Goal: Task Accomplishment & Management: Complete application form

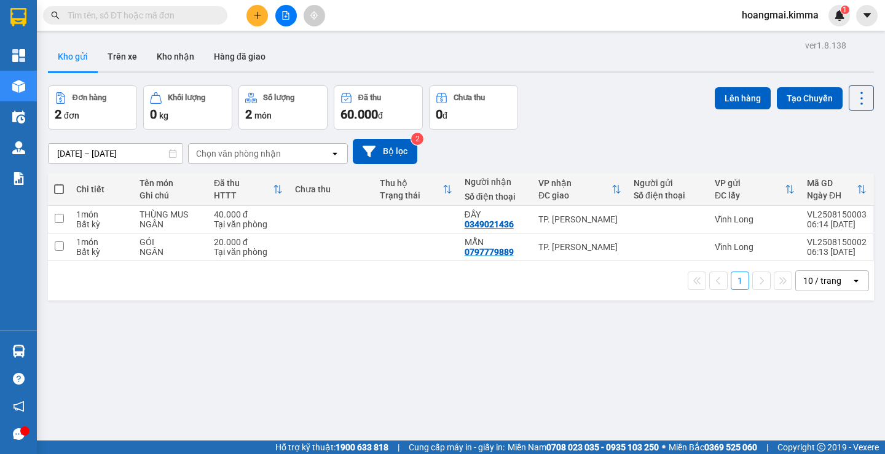
click at [253, 15] on icon "plus" at bounding box center [257, 15] width 9 height 9
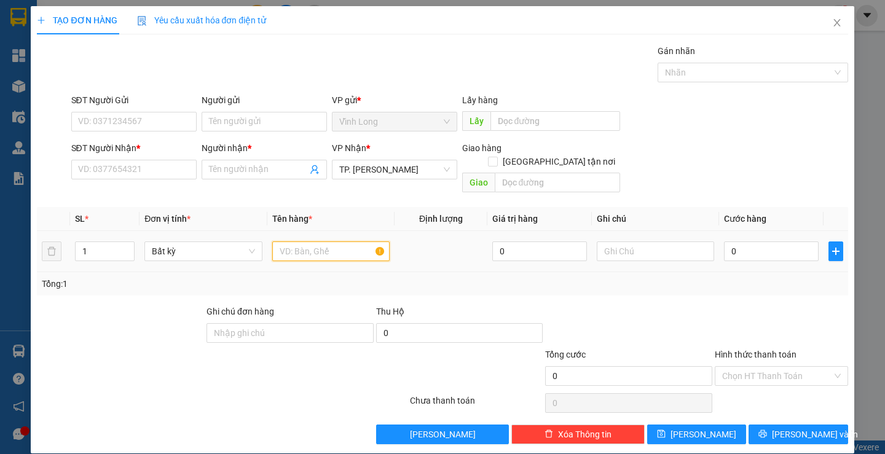
click at [299, 246] on input "text" at bounding box center [330, 252] width 117 height 20
type input "GÓI ĐỒ ĂN"
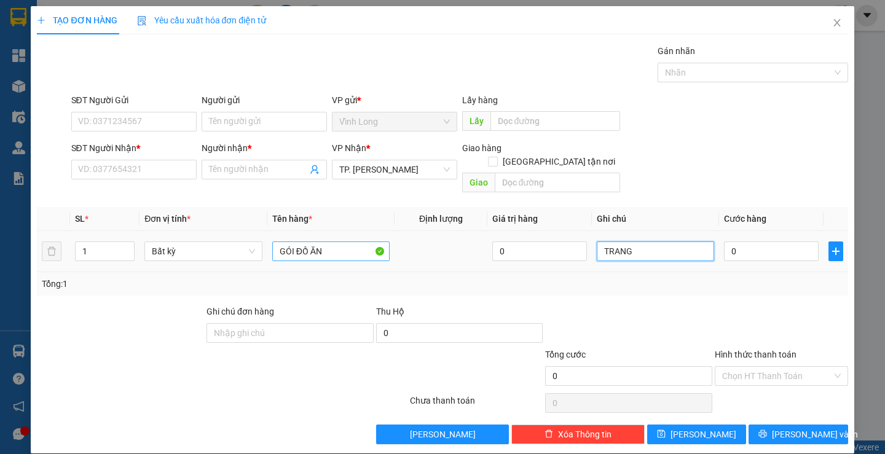
type input "TRANG"
type input "2"
type input "20"
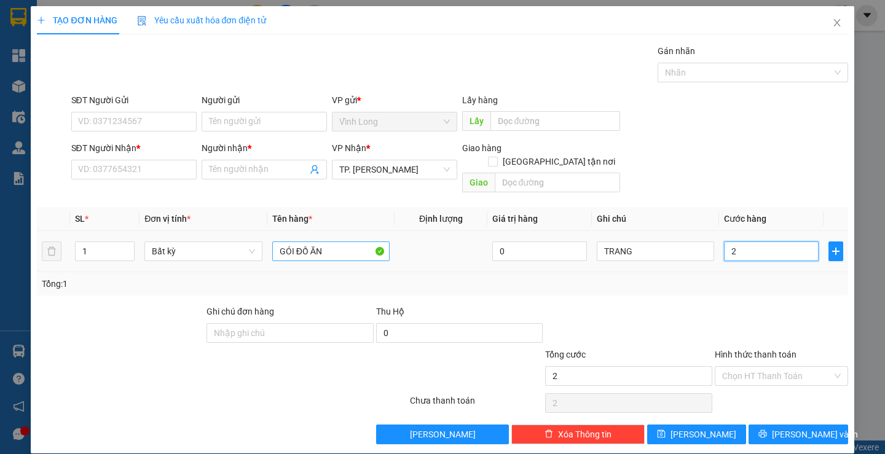
type input "20"
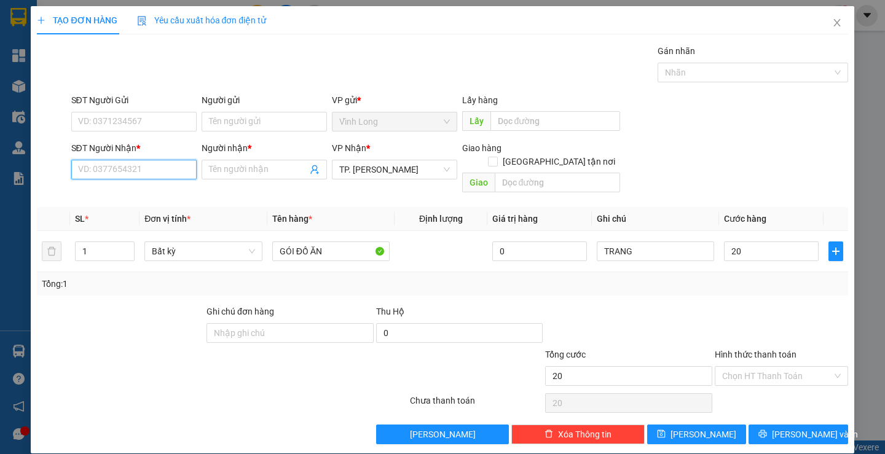
type input "20.000"
click at [151, 162] on input "SĐT Người Nhận *" at bounding box center [133, 170] width 125 height 20
type input "0765117478"
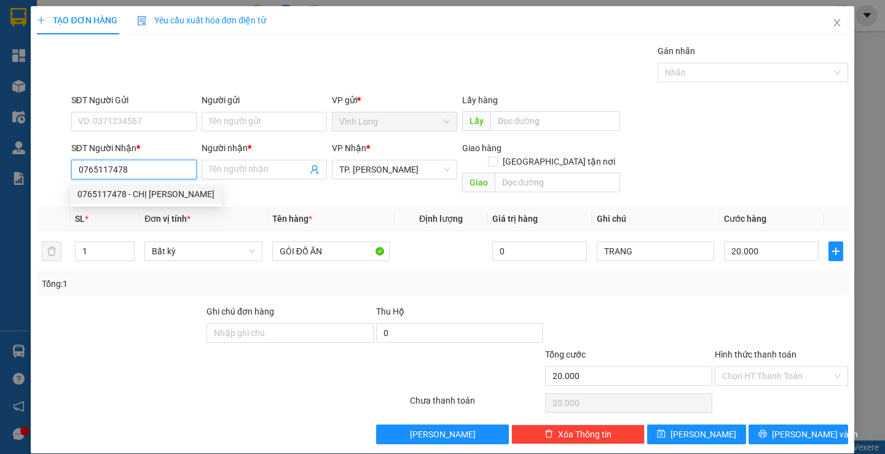
click at [165, 196] on div "0765117478 - CHỊ THẢO" at bounding box center [145, 195] width 137 height 14
type input "CHỊ THẢO"
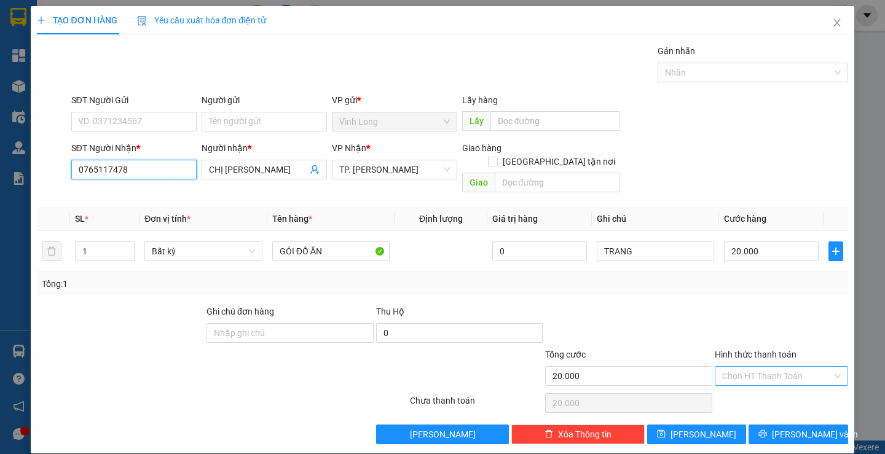
type input "0765117478"
click at [746, 367] on input "Hình thức thanh toán" at bounding box center [778, 376] width 110 height 18
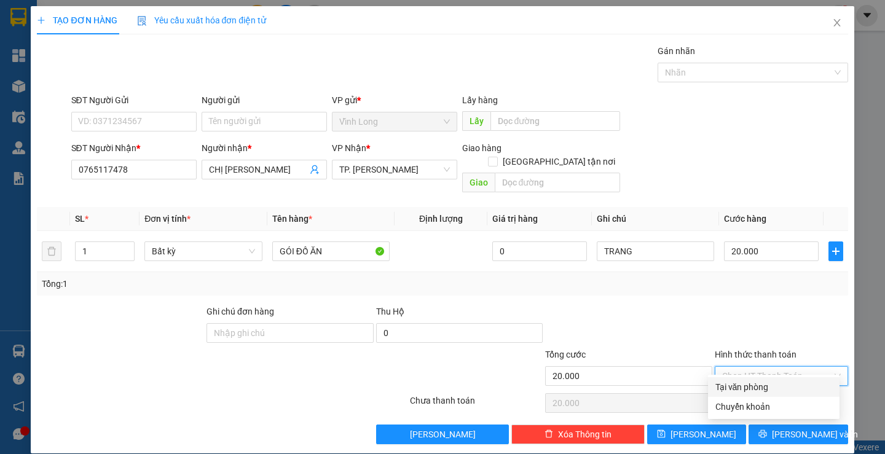
click at [752, 389] on div "Tại văn phòng" at bounding box center [774, 388] width 117 height 14
type input "0"
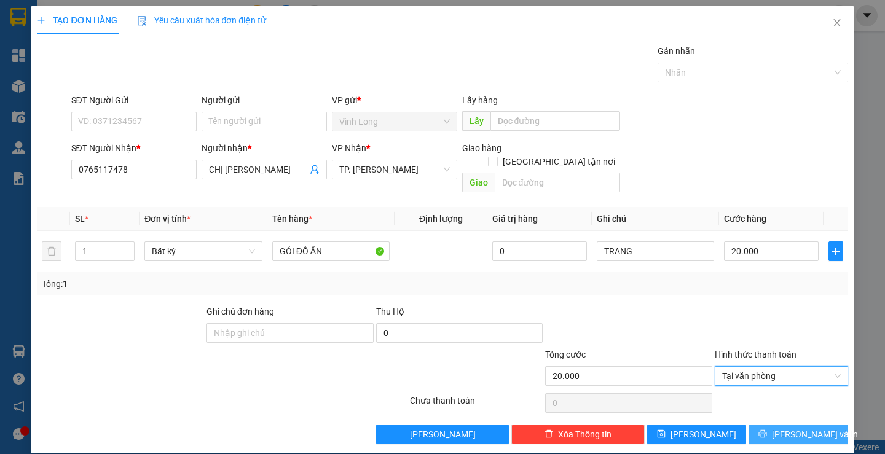
click at [776, 425] on button "Lưu và In" at bounding box center [798, 435] width 99 height 20
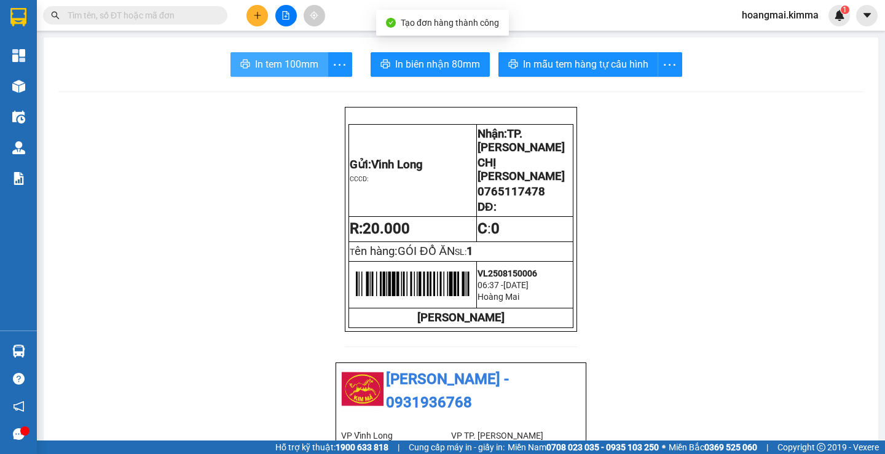
click at [287, 71] on span "In tem 100mm" at bounding box center [286, 64] width 63 height 15
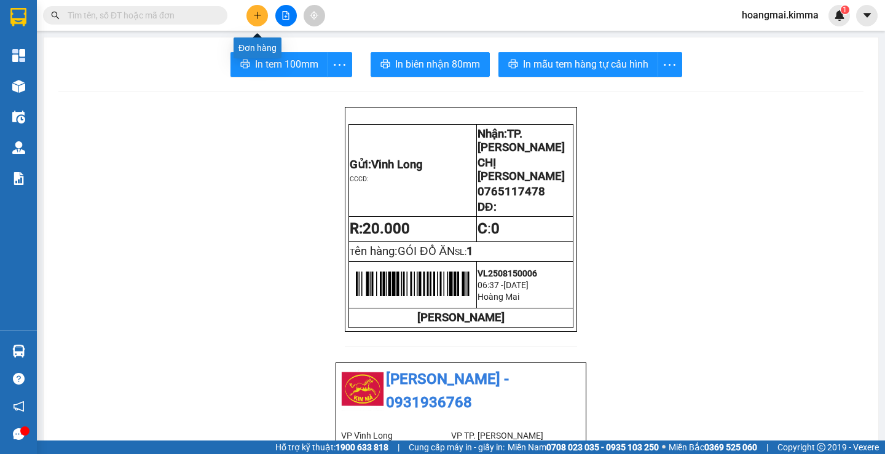
click at [254, 17] on icon "plus" at bounding box center [257, 15] width 9 height 9
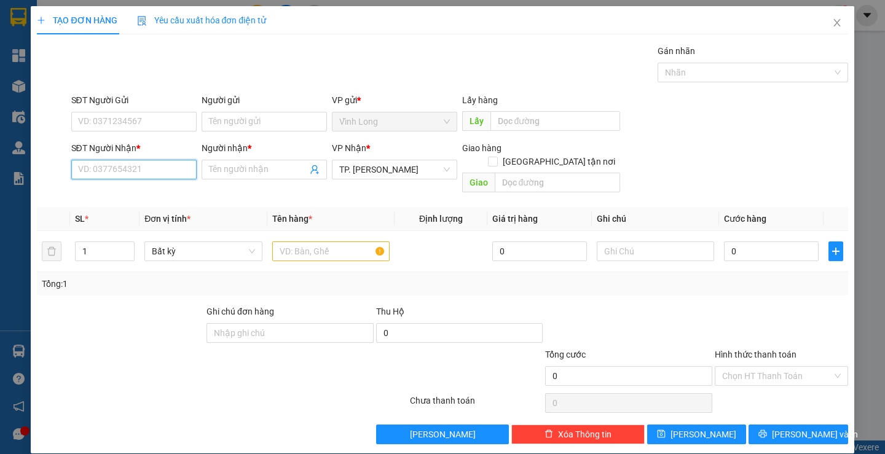
click at [138, 163] on input "SĐT Người Nhận *" at bounding box center [133, 170] width 125 height 20
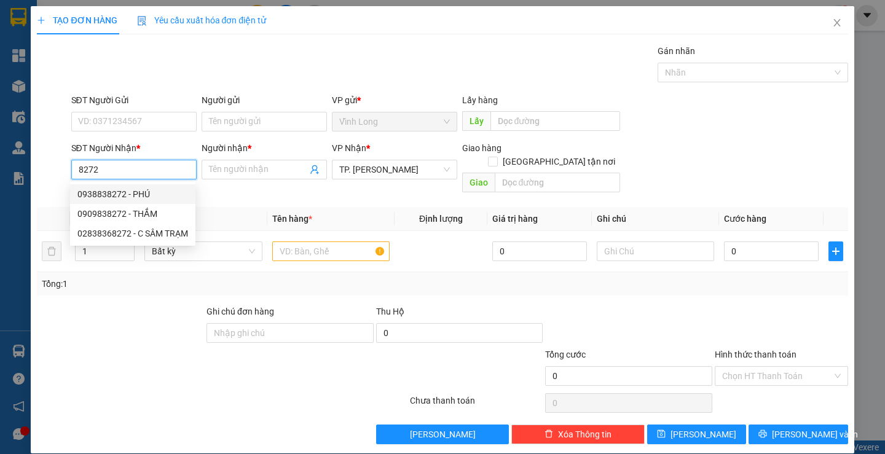
click at [138, 194] on div "0938838272 - PHÚ" at bounding box center [132, 195] width 111 height 14
type input "0938838272"
type input "PHÚ"
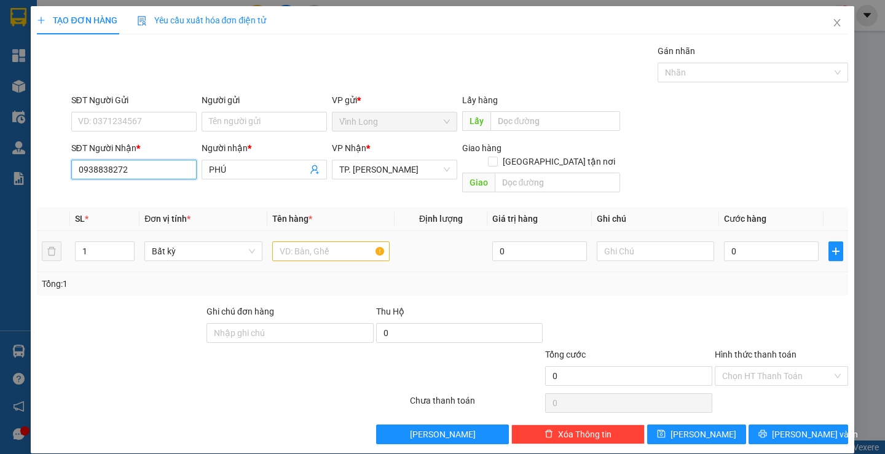
type input "0938838272"
click at [309, 242] on input "text" at bounding box center [330, 252] width 117 height 20
type input "GÓI VS"
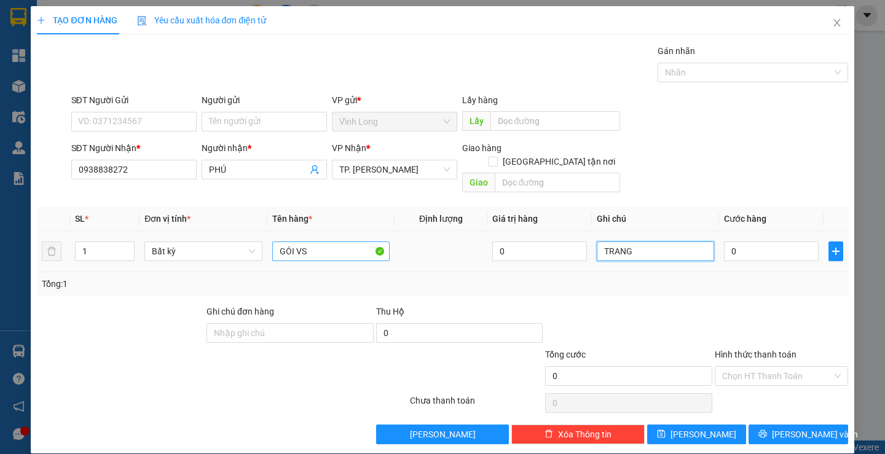
type input "TRANG"
type input "T"
click at [747, 242] on input "0" at bounding box center [771, 252] width 95 height 20
type input "2"
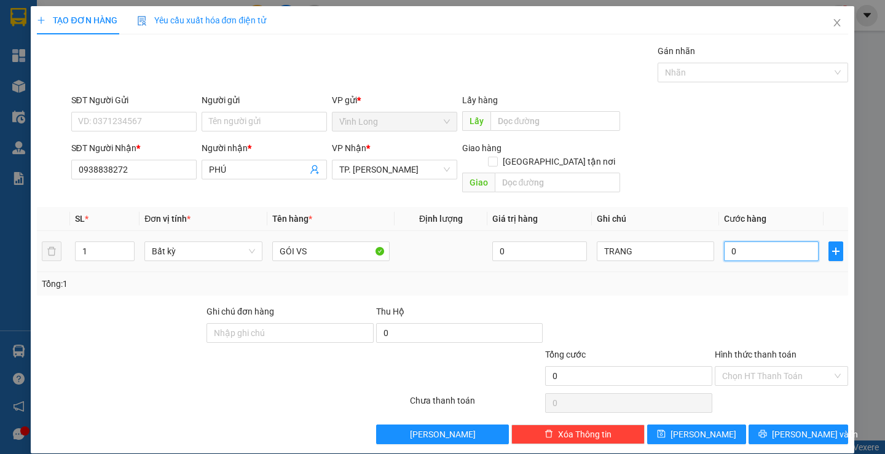
type input "2"
type input "20"
type input "20.000"
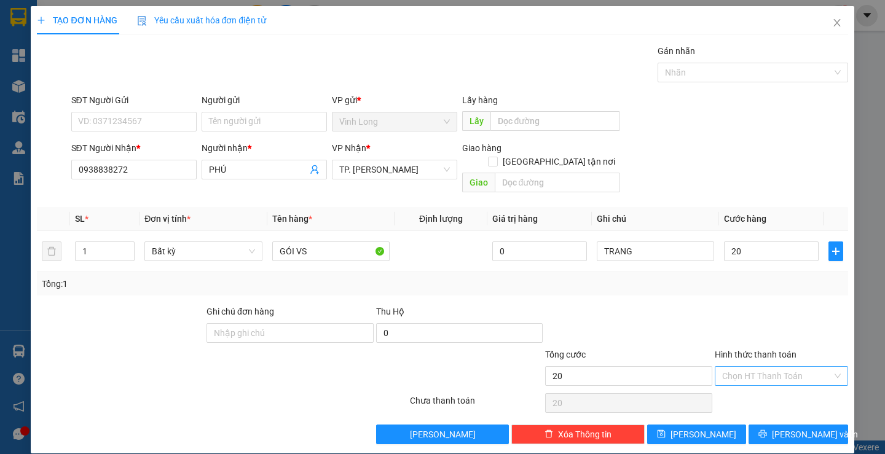
type input "20.000"
click at [745, 367] on input "Hình thức thanh toán" at bounding box center [778, 376] width 110 height 18
click at [735, 379] on div "Tại văn phòng" at bounding box center [774, 388] width 132 height 20
type input "0"
click at [762, 425] on button "Lưu và In" at bounding box center [798, 435] width 99 height 20
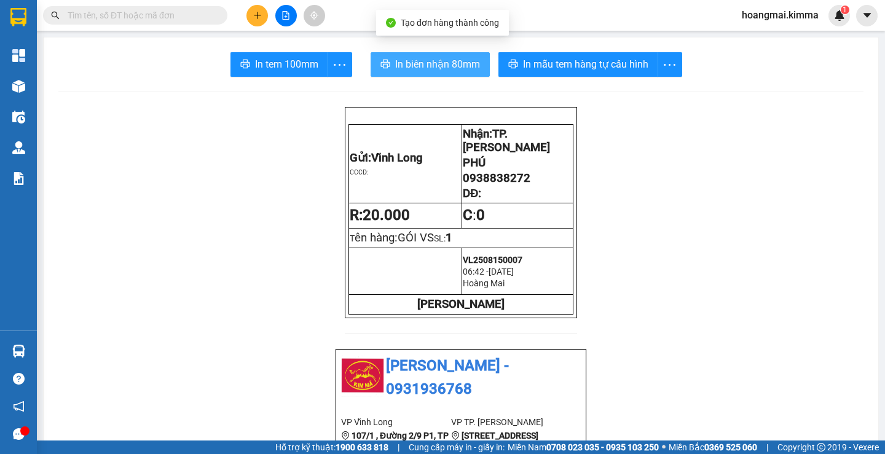
click at [400, 67] on span "In biên nhận 80mm" at bounding box center [437, 64] width 85 height 15
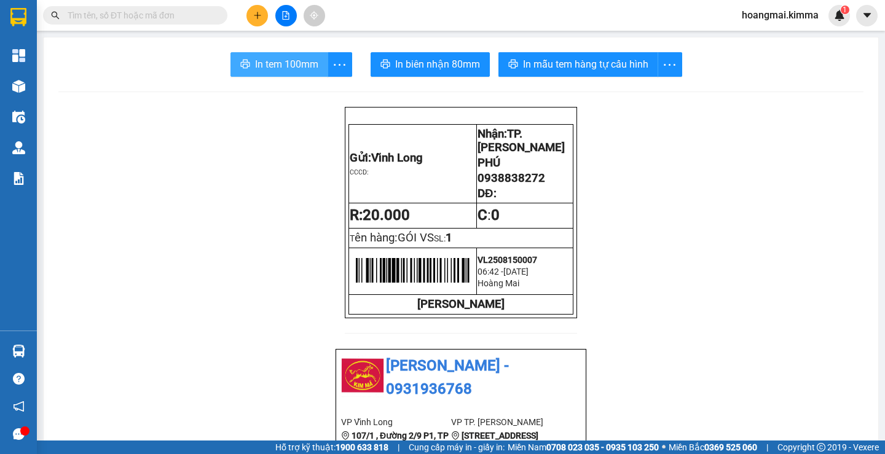
click at [272, 66] on span "In tem 100mm" at bounding box center [286, 64] width 63 height 15
click at [260, 14] on icon "plus" at bounding box center [257, 15] width 9 height 9
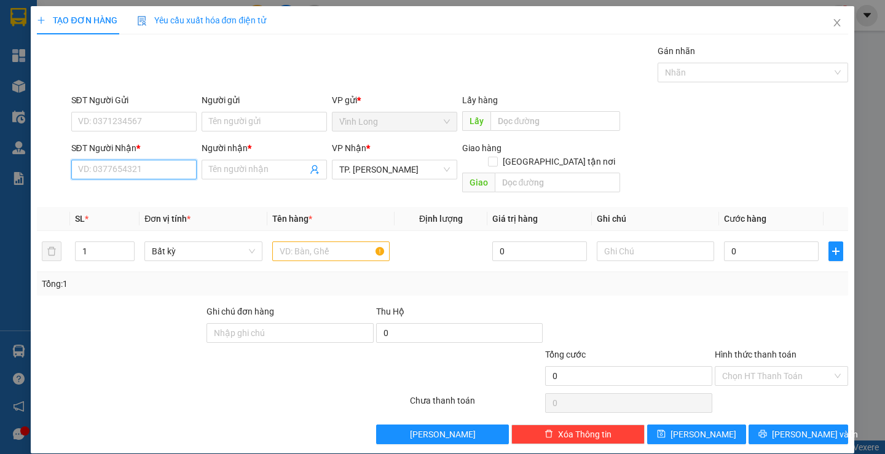
click at [106, 169] on input "SĐT Người Nhận *" at bounding box center [133, 170] width 125 height 20
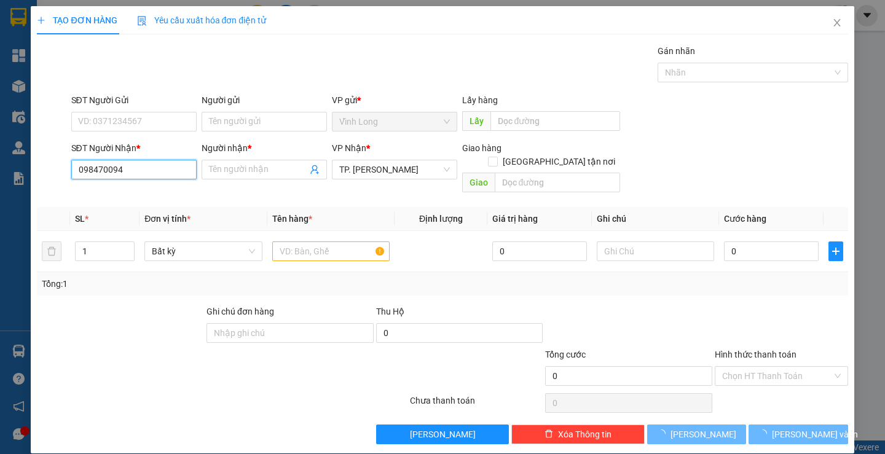
type input "0984700943"
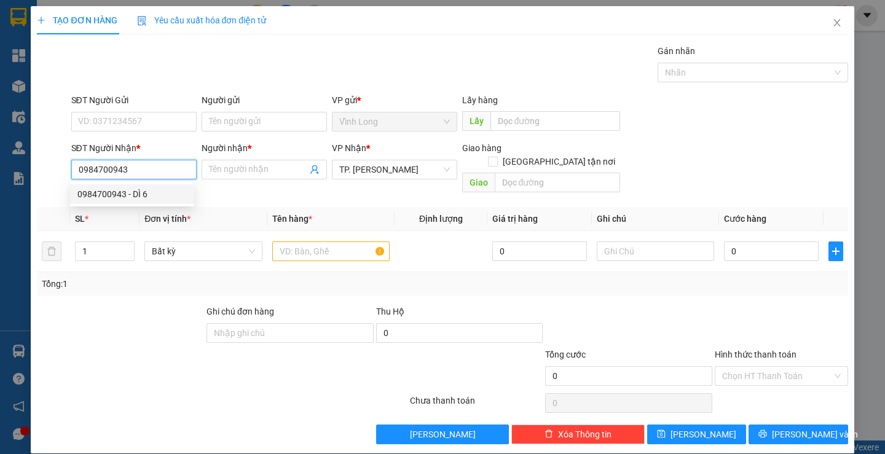
click at [127, 192] on div "0984700943 - DÌ 6" at bounding box center [131, 195] width 109 height 14
type input "DÌ 6"
checkbox input "true"
type input "Q.5"
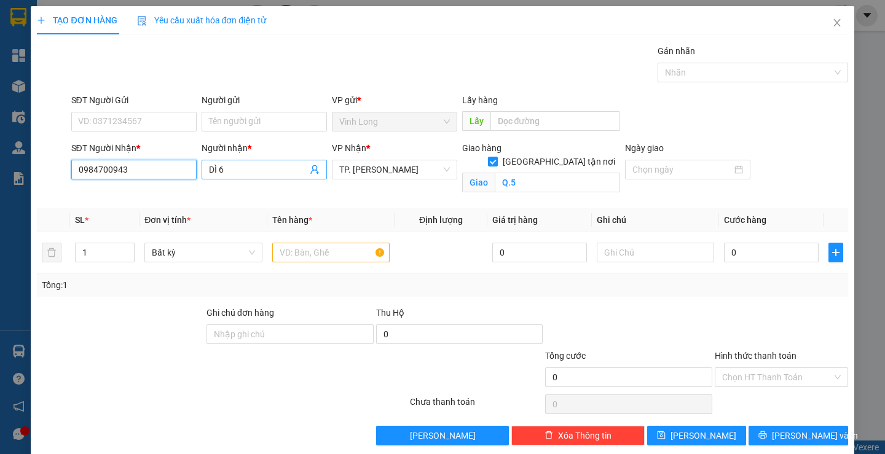
type input "0984700943"
click at [242, 173] on input "DÌ 6" at bounding box center [258, 170] width 98 height 14
type input "DÌ SÁU CHẢ"
click at [345, 262] on input "text" at bounding box center [330, 253] width 117 height 20
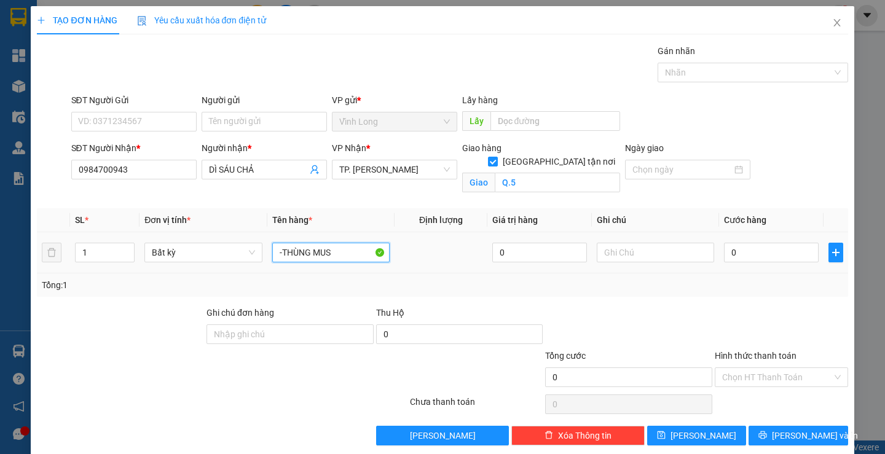
type input "-THÙNG MUS"
type input "R"
type input "TRANG"
type input "4"
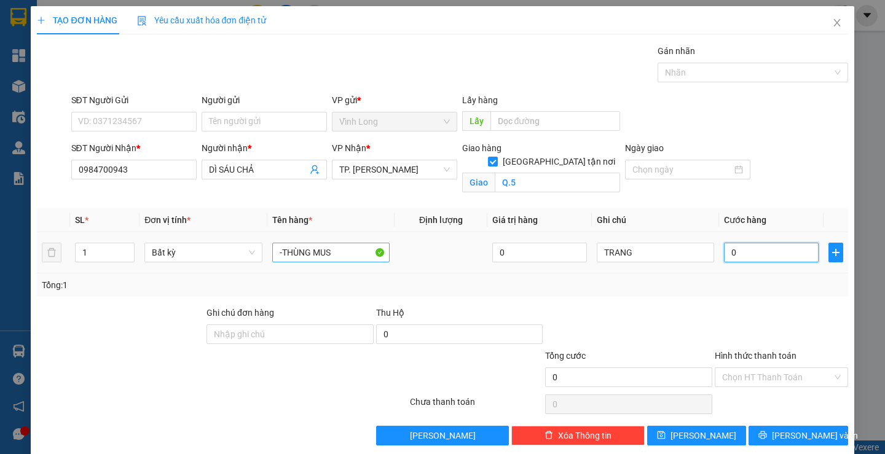
type input "4"
type input "40"
type input "40.000"
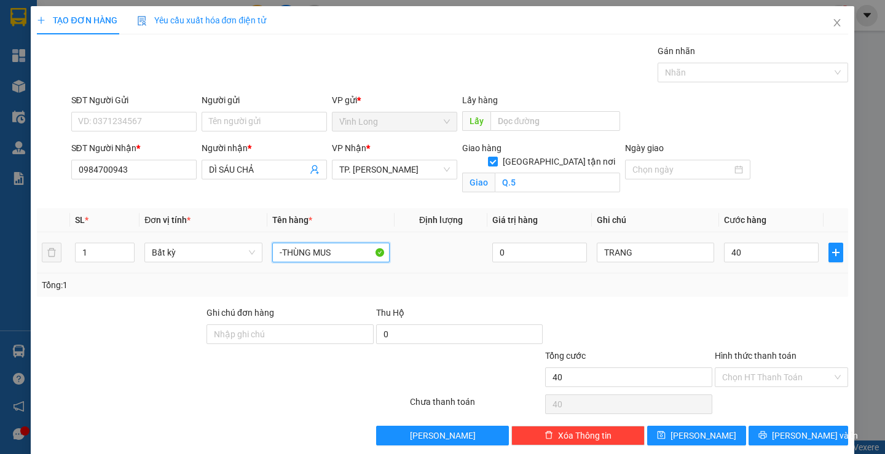
type input "40.000"
click at [282, 258] on input "-THÙNG MUS" at bounding box center [330, 253] width 117 height 20
type input "THÙNG MUS"
drag, startPoint x: 686, startPoint y: 290, endPoint x: 699, endPoint y: 272, distance: 22.0
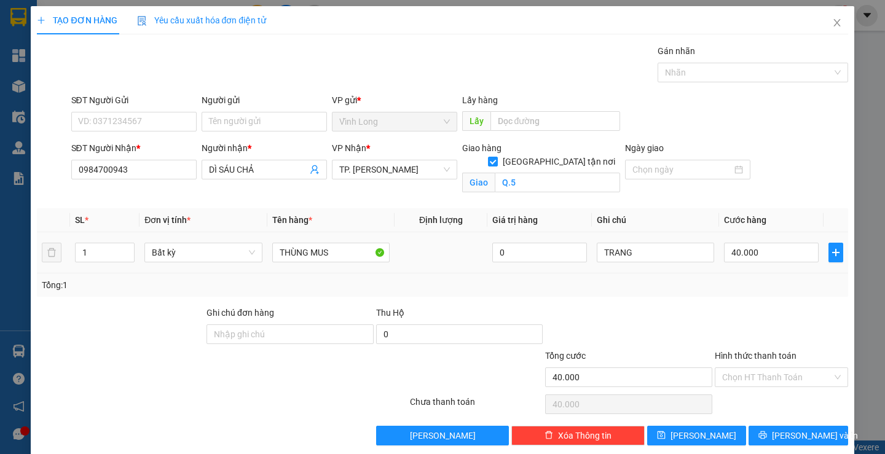
click at [693, 290] on div "Tổng: 1" at bounding box center [442, 286] width 801 height 14
click at [772, 376] on input "Hình thức thanh toán" at bounding box center [778, 377] width 110 height 18
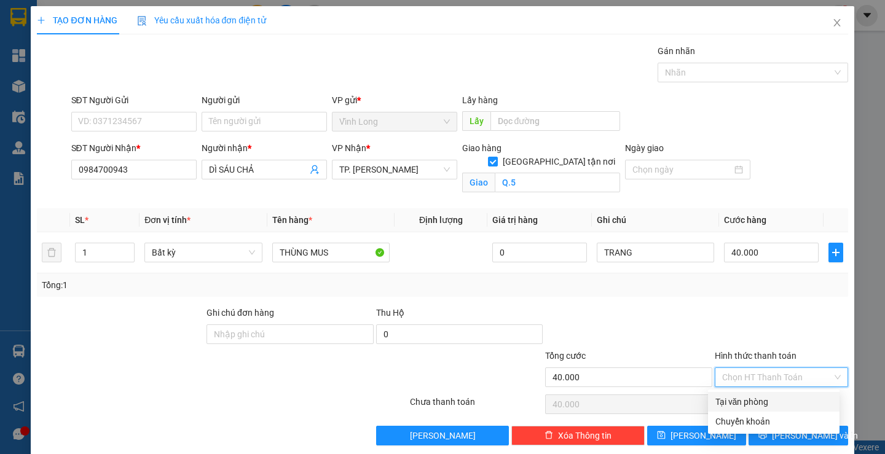
click at [760, 406] on div "Tại văn phòng" at bounding box center [774, 402] width 117 height 14
type input "0"
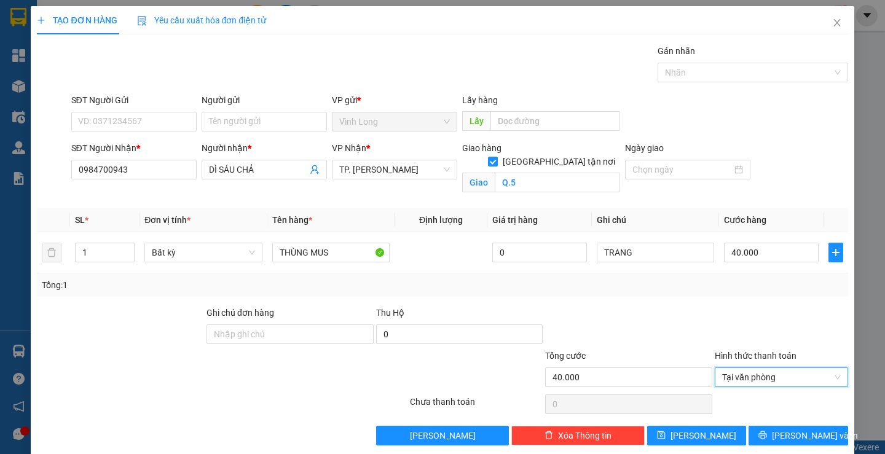
click at [768, 414] on div at bounding box center [782, 404] width 136 height 25
click at [785, 433] on span "Lưu và In" at bounding box center [815, 436] width 86 height 14
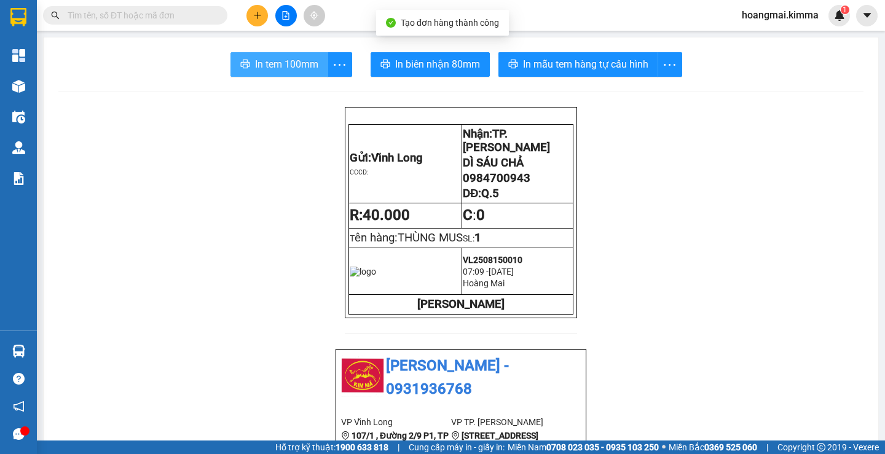
click at [271, 63] on span "In tem 100mm" at bounding box center [286, 64] width 63 height 15
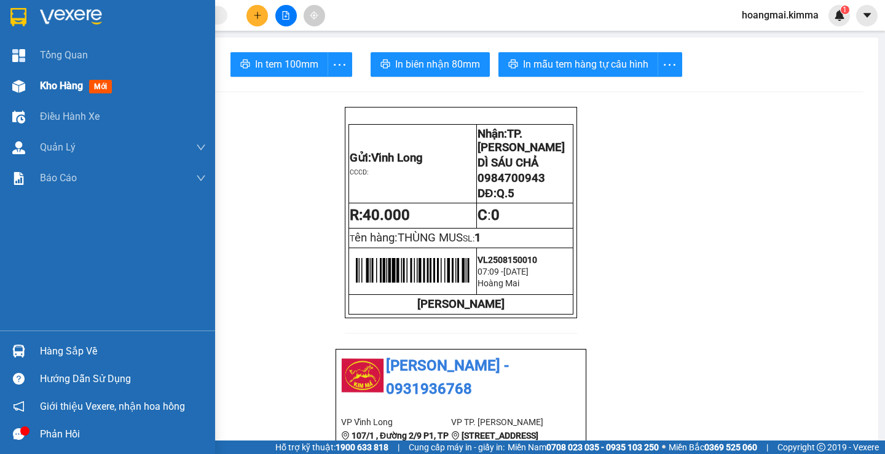
click at [58, 85] on span "Kho hàng" at bounding box center [61, 86] width 43 height 12
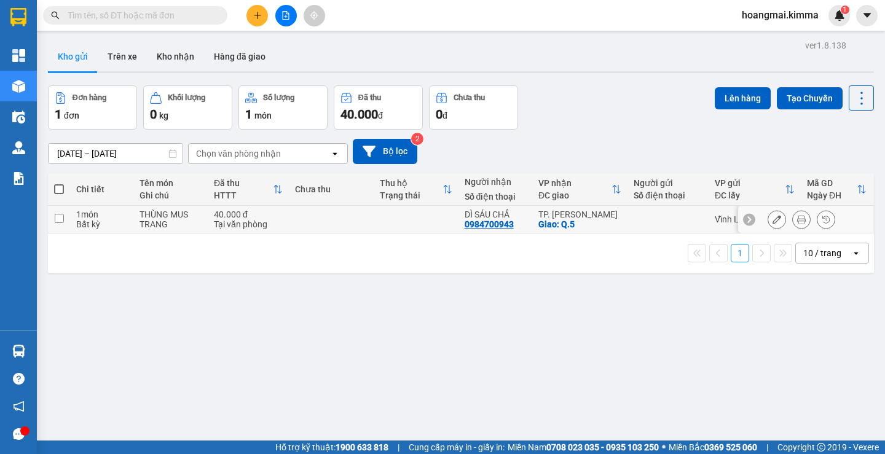
click at [769, 223] on button at bounding box center [777, 220] width 17 height 22
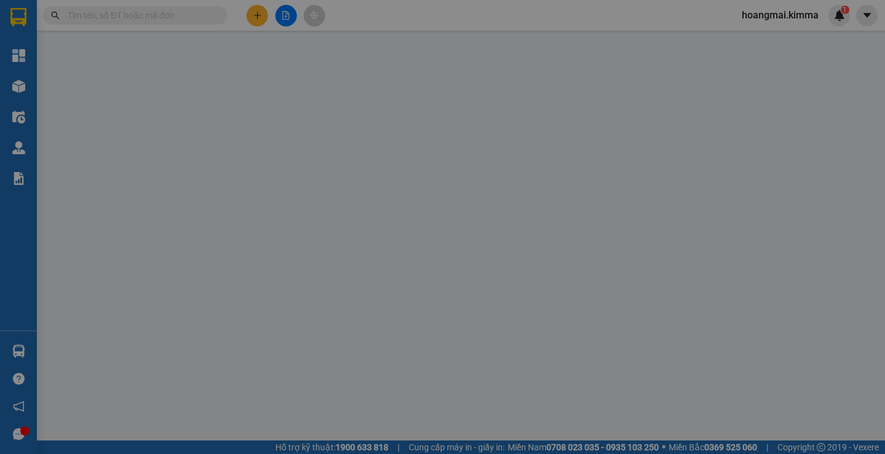
type input "0984700943"
type input "DÌ SÁU CHẢ"
checkbox input "true"
type input "Q.5"
type input "40.000"
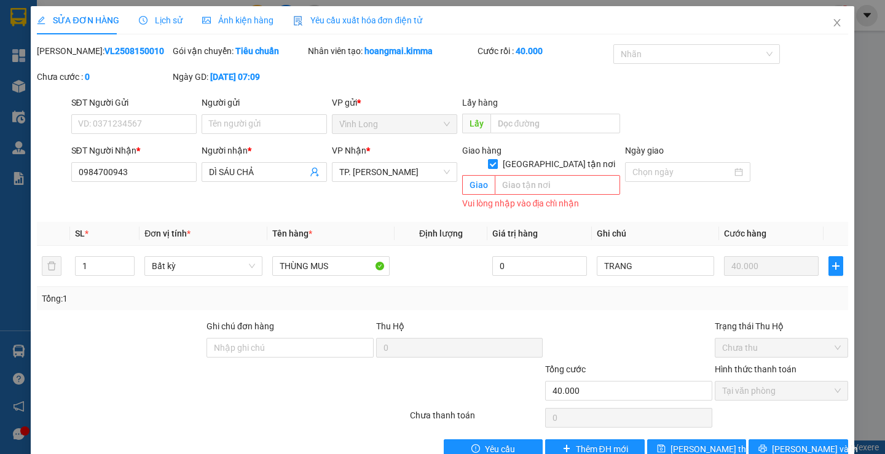
click at [497, 159] on input "Giao tận nơi" at bounding box center [492, 163] width 9 height 9
checkbox input "false"
click at [679, 443] on span "Lưu thay đổi" at bounding box center [720, 450] width 98 height 14
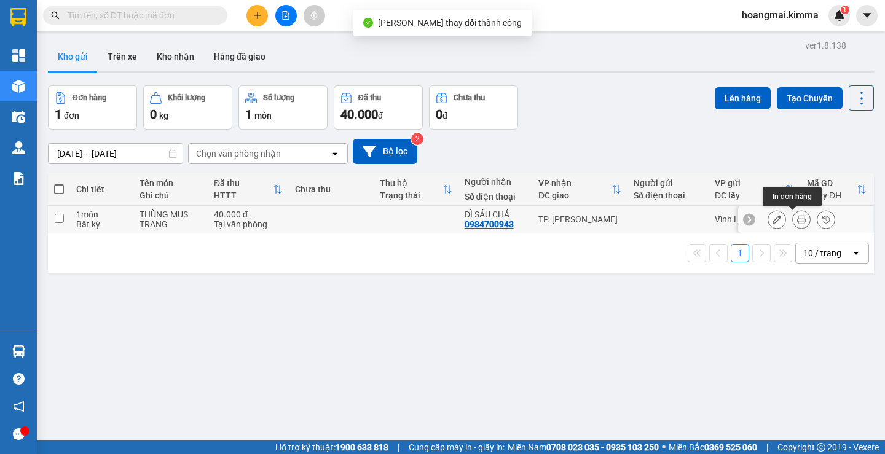
click at [798, 221] on div at bounding box center [802, 219] width 18 height 18
click at [798, 221] on button at bounding box center [801, 220] width 17 height 22
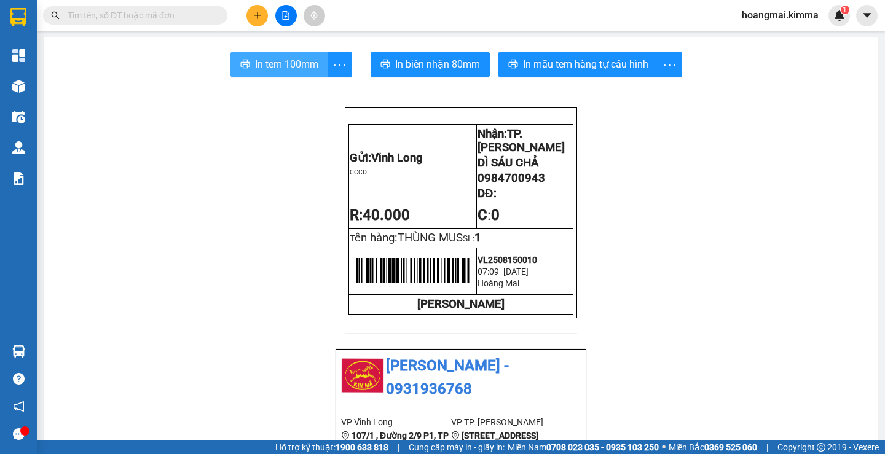
click at [280, 65] on span "In tem 100mm" at bounding box center [286, 64] width 63 height 15
click at [261, 17] on icon "plus" at bounding box center [257, 15] width 9 height 9
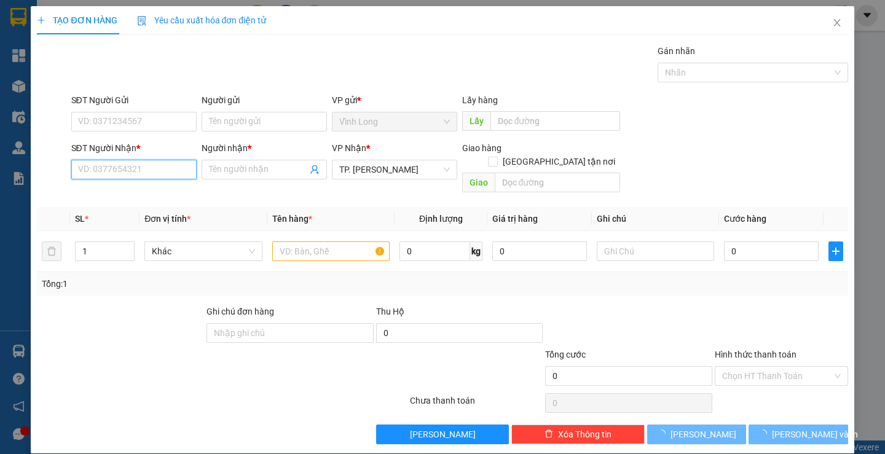
click at [160, 173] on input "SĐT Người Nhận *" at bounding box center [133, 170] width 125 height 20
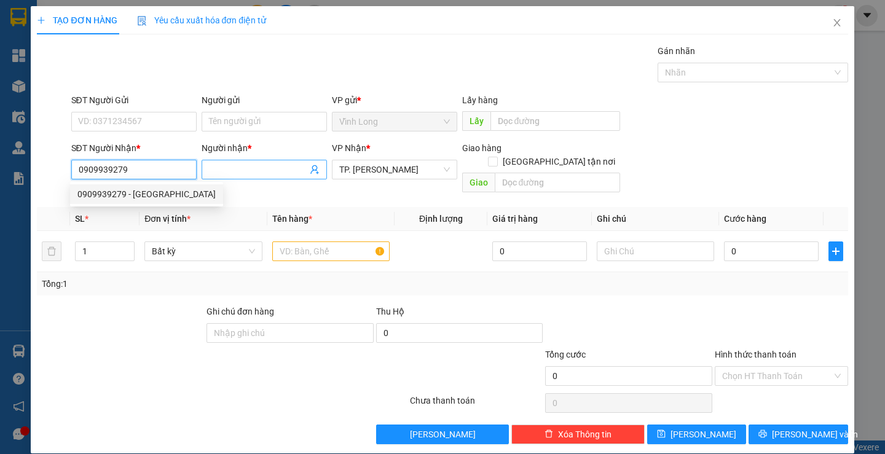
type input "0909939279"
click at [225, 164] on input "Người nhận *" at bounding box center [258, 170] width 98 height 14
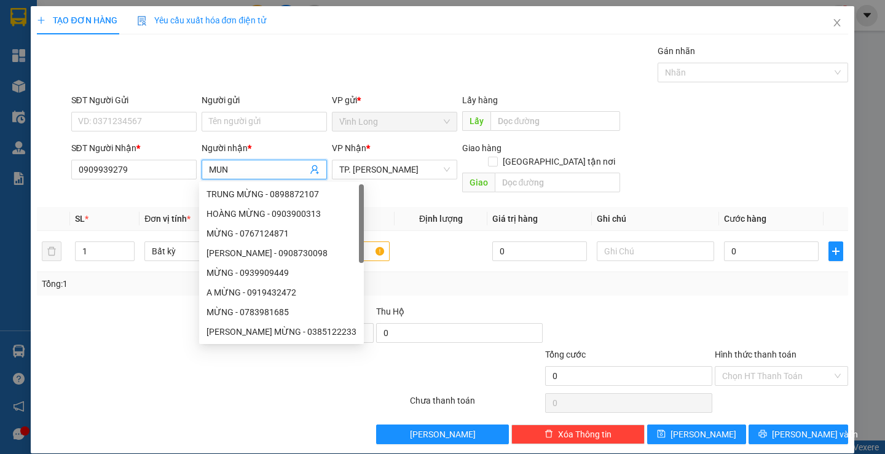
type input "MUN"
click at [400, 55] on div "Gói vận chuyển * Tiêu chuẩn Gán nhãn Nhãn" at bounding box center [460, 65] width 782 height 43
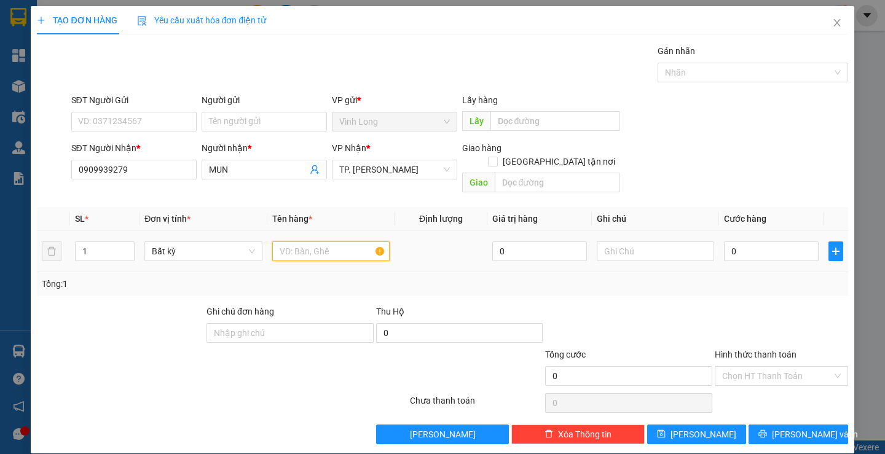
click at [313, 242] on input "text" at bounding box center [330, 252] width 117 height 20
click at [291, 242] on input "text" at bounding box center [330, 252] width 117 height 20
type input "GÓI ĐỎ"
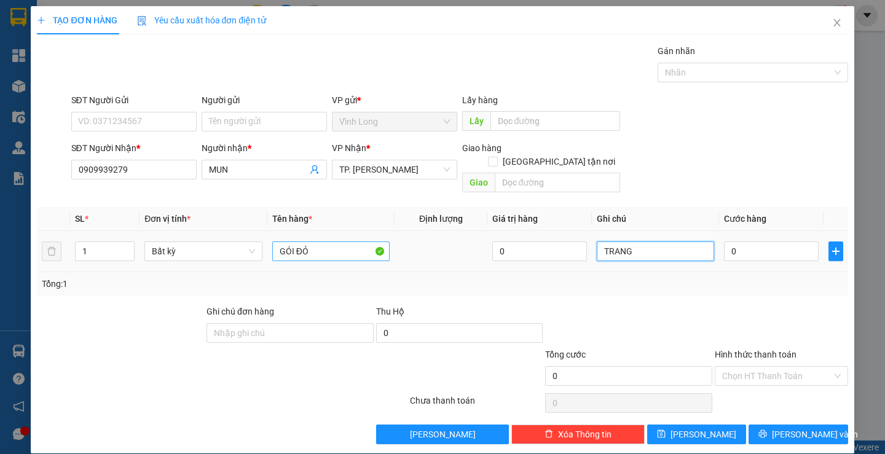
type input "TRANG"
type input "2"
type input "20"
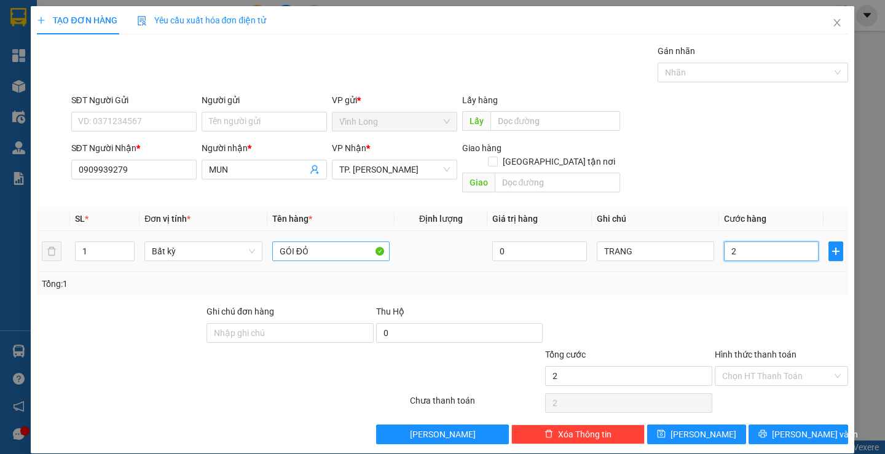
type input "20"
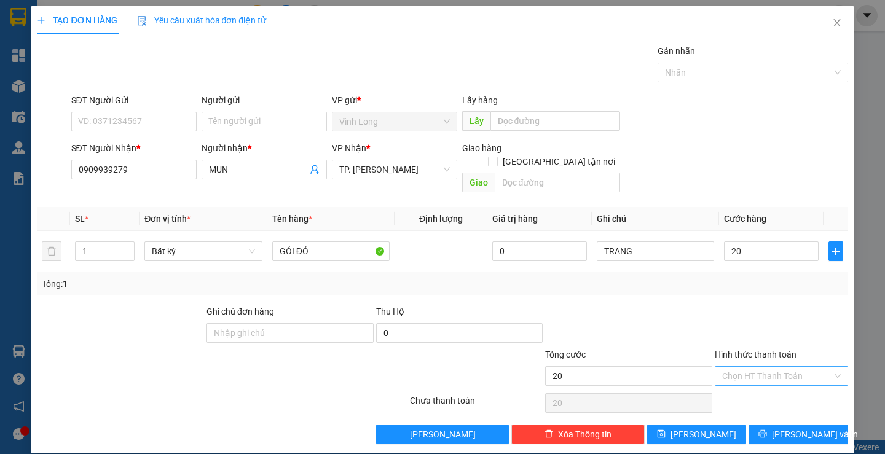
type input "20.000"
click at [746, 367] on input "Hình thức thanh toán" at bounding box center [778, 376] width 110 height 18
click at [743, 395] on div "Tại văn phòng" at bounding box center [774, 388] width 132 height 20
type input "0"
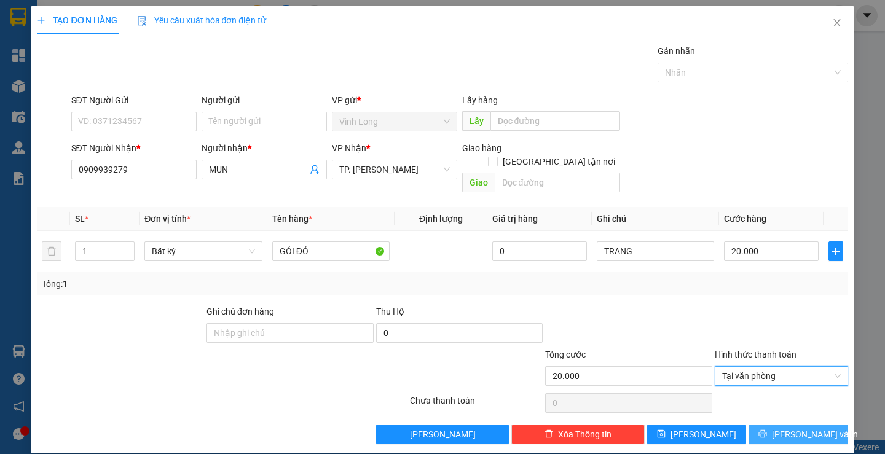
click at [785, 428] on span "Lưu và In" at bounding box center [815, 435] width 86 height 14
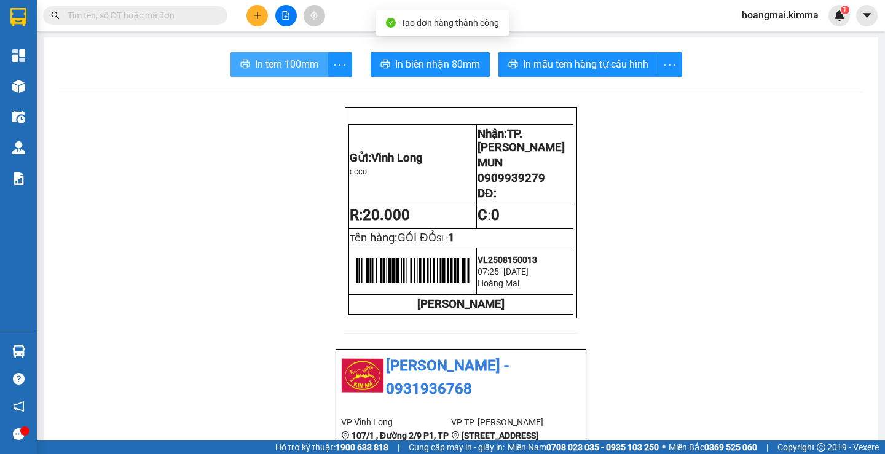
click at [297, 59] on span "In tem 100mm" at bounding box center [286, 64] width 63 height 15
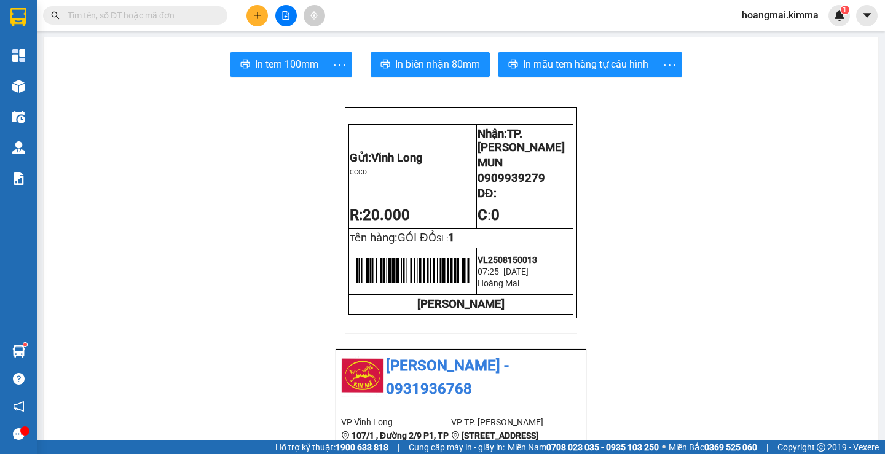
click at [256, 6] on button at bounding box center [258, 16] width 22 height 22
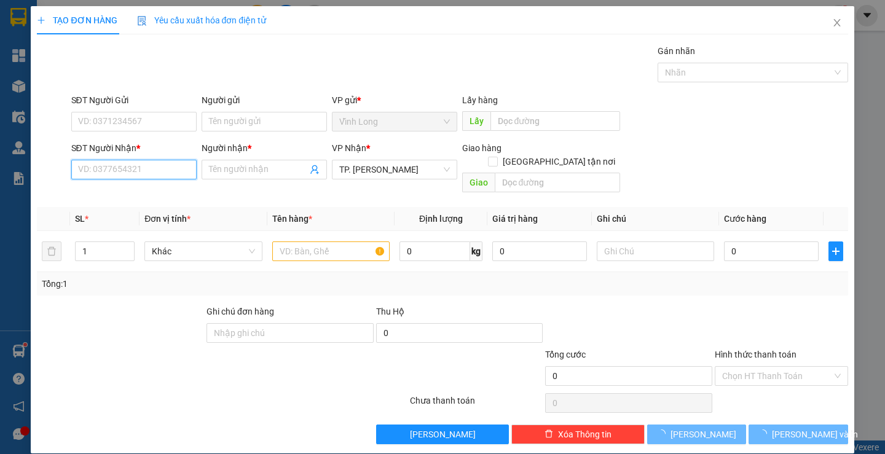
click at [120, 167] on input "SĐT Người Nhận *" at bounding box center [133, 170] width 125 height 20
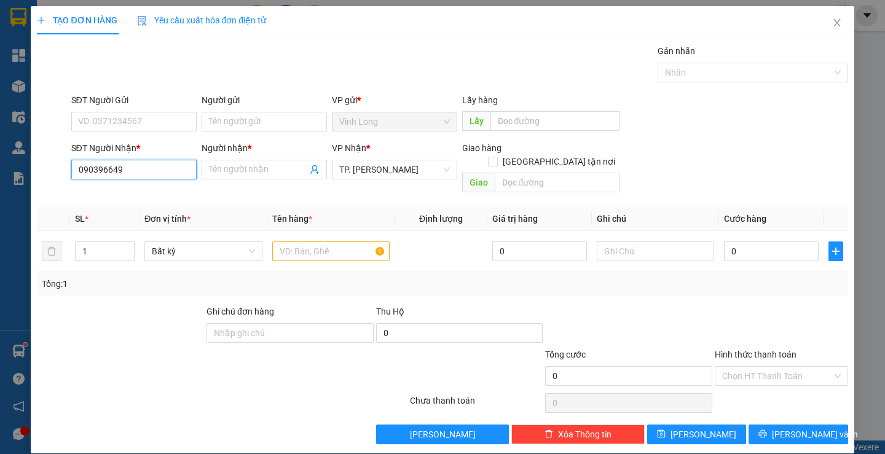
type input "0903966499"
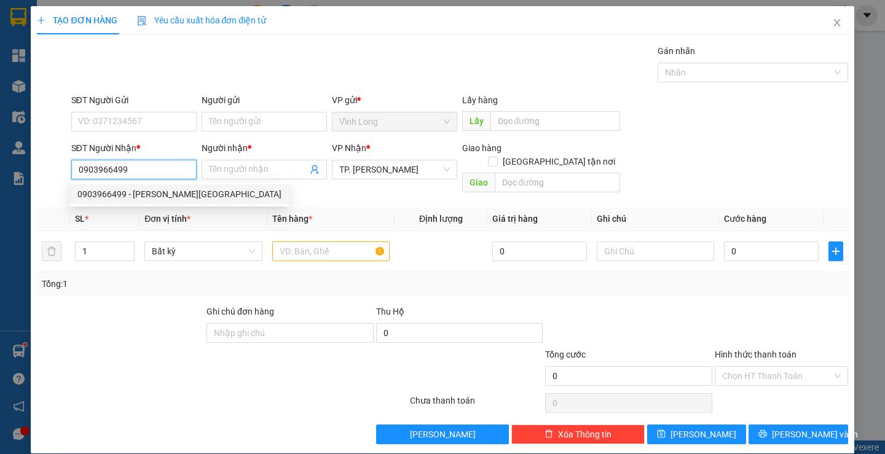
click at [123, 194] on div "0903966499 - LAN ANH" at bounding box center [179, 195] width 204 height 14
type input "LAN ANH"
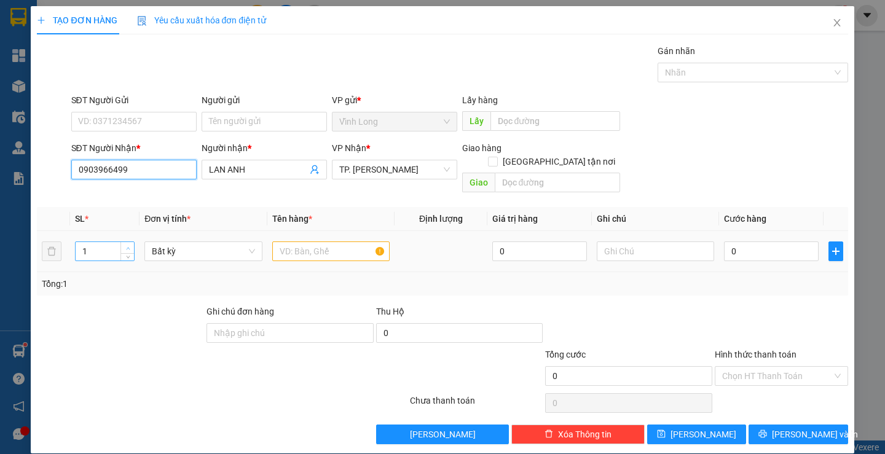
type input "0903966499"
type input "2"
click at [129, 245] on span "up" at bounding box center [127, 248] width 7 height 7
click at [293, 242] on input "text" at bounding box center [330, 252] width 117 height 20
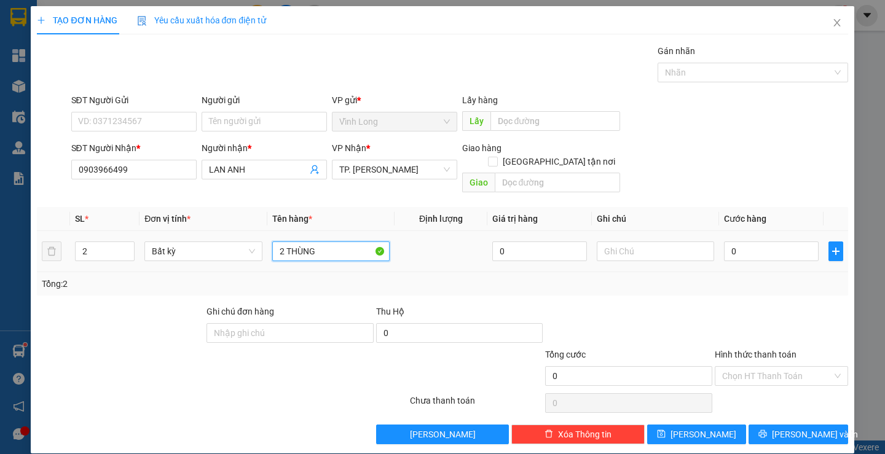
type input "2 THÙNG"
type input "TRANG"
type input "1"
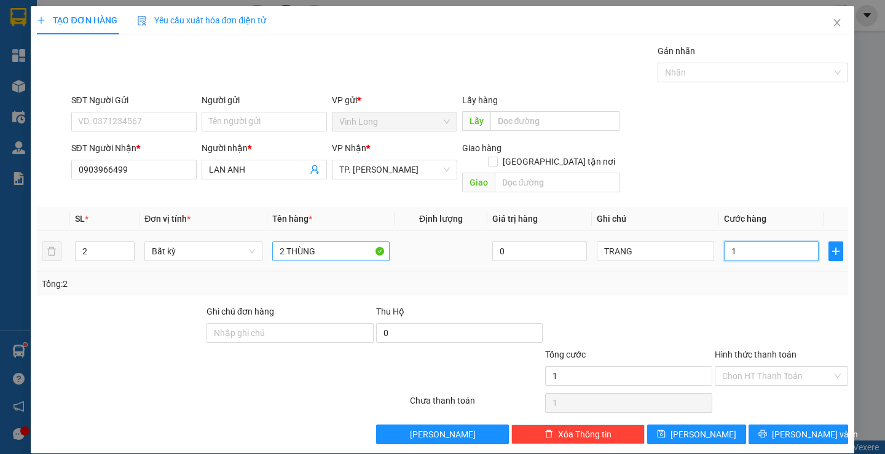
type input "10"
type input "100"
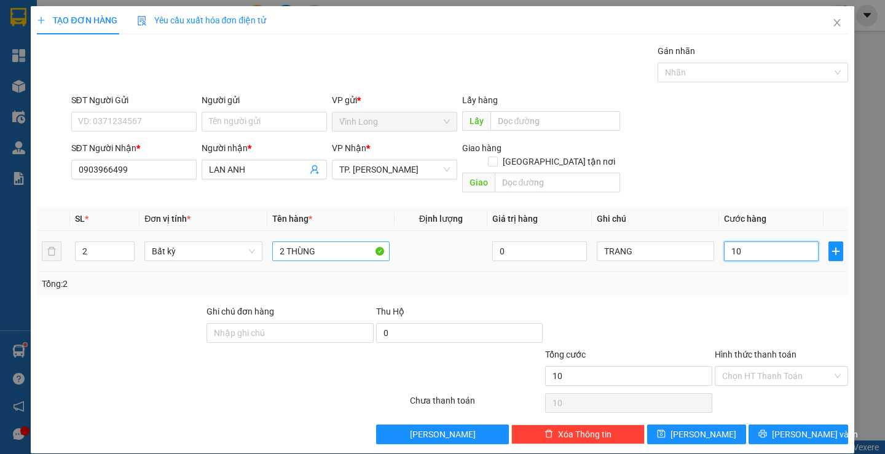
type input "100"
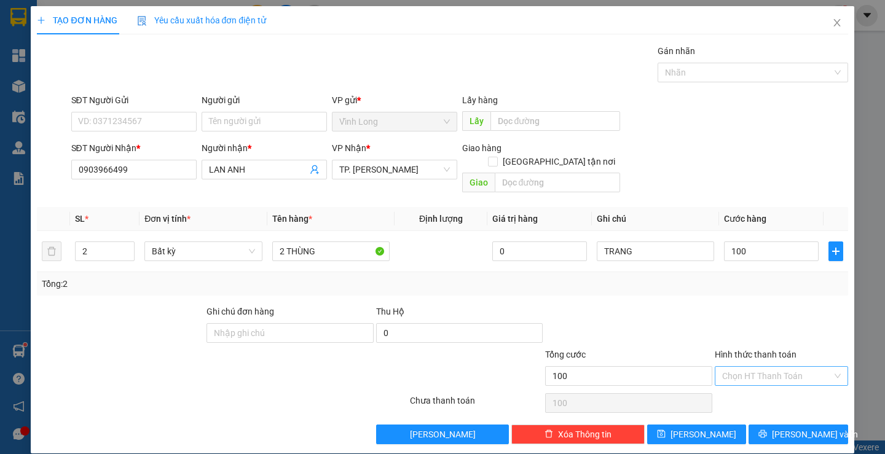
type input "100.000"
click at [729, 367] on input "Hình thức thanh toán" at bounding box center [778, 376] width 110 height 18
click at [730, 386] on div "Tại văn phòng" at bounding box center [774, 388] width 117 height 14
type input "0"
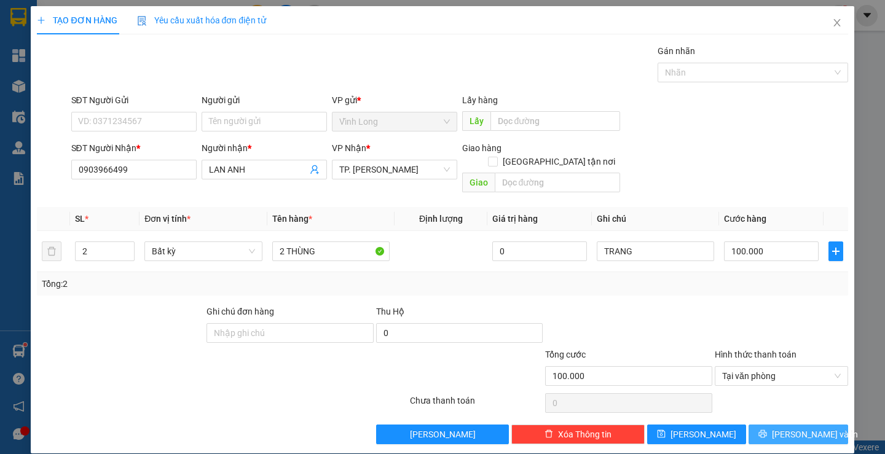
click at [767, 430] on icon "printer" at bounding box center [763, 434] width 8 height 8
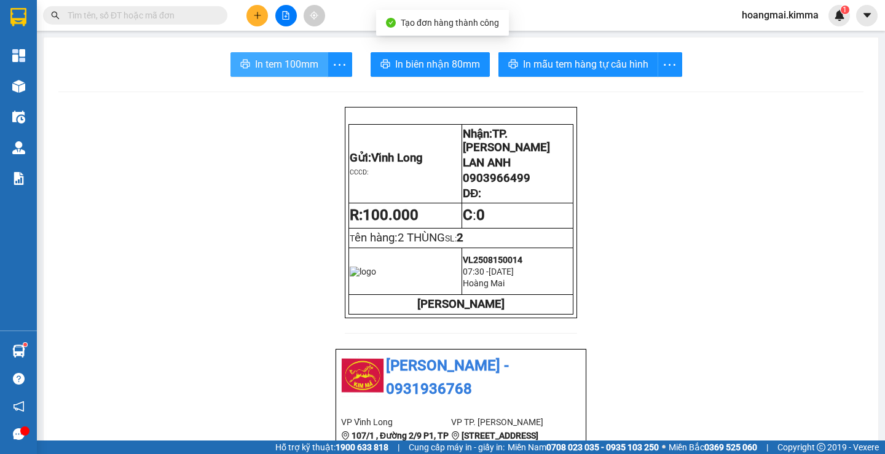
click at [289, 65] on span "In tem 100mm" at bounding box center [286, 64] width 63 height 15
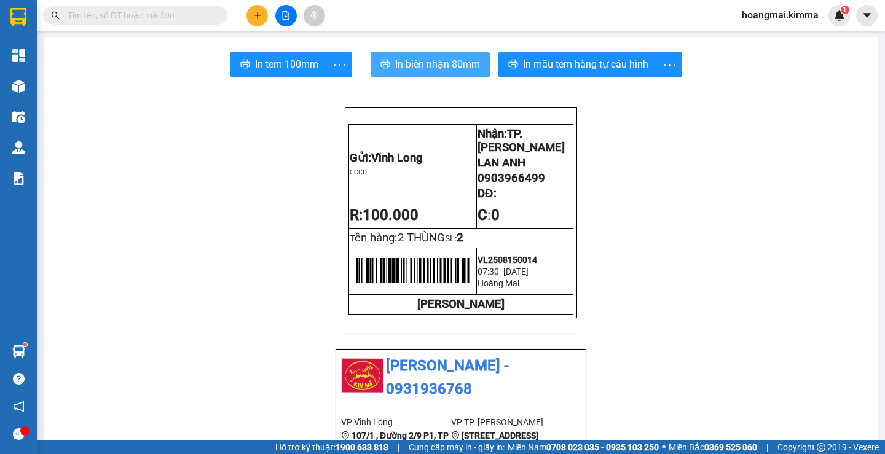
click at [427, 72] on span "In biên nhận 80mm" at bounding box center [437, 64] width 85 height 15
click at [256, 7] on button at bounding box center [258, 16] width 22 height 22
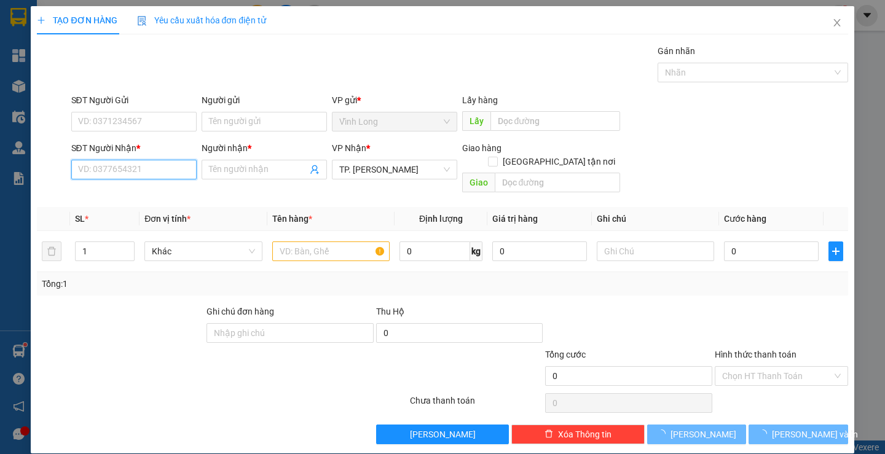
click at [152, 176] on input "SĐT Người Nhận *" at bounding box center [133, 170] width 125 height 20
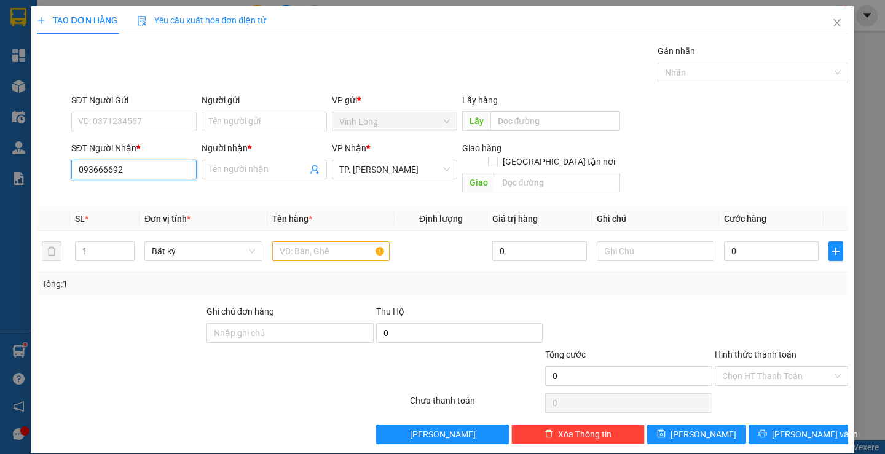
click at [100, 174] on input "093666692" at bounding box center [133, 170] width 125 height 20
type input "0936666692"
click at [132, 191] on div "0936666692 - ANH VÀNG" at bounding box center [131, 195] width 109 height 14
type input "ANH VÀNG"
type input "0936666692"
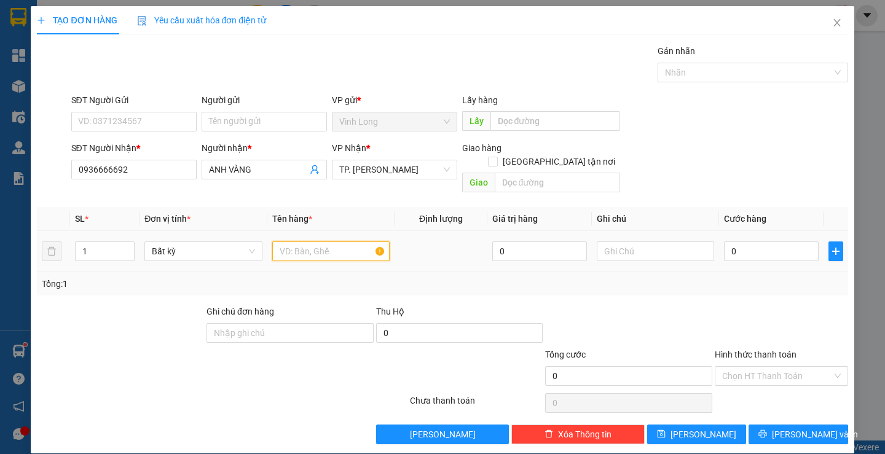
click at [306, 245] on input "text" at bounding box center [330, 252] width 117 height 20
click at [303, 245] on input "text" at bounding box center [330, 252] width 117 height 20
type input "GÓI ĐỎ"
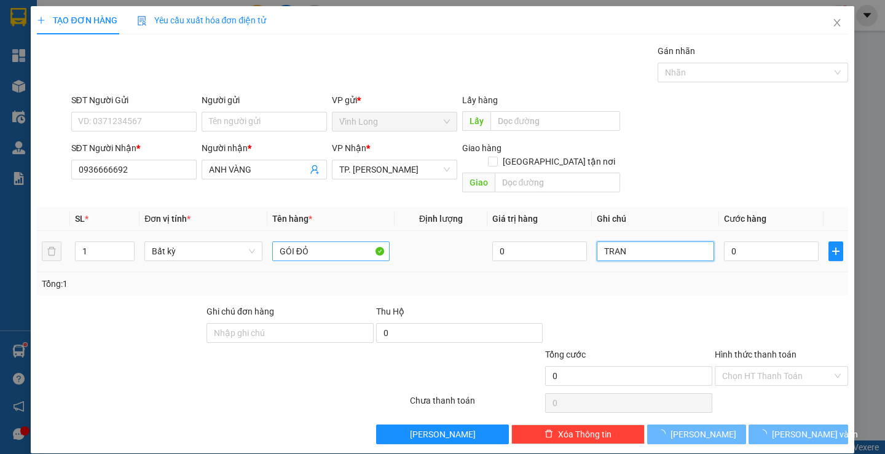
type input "TRANG"
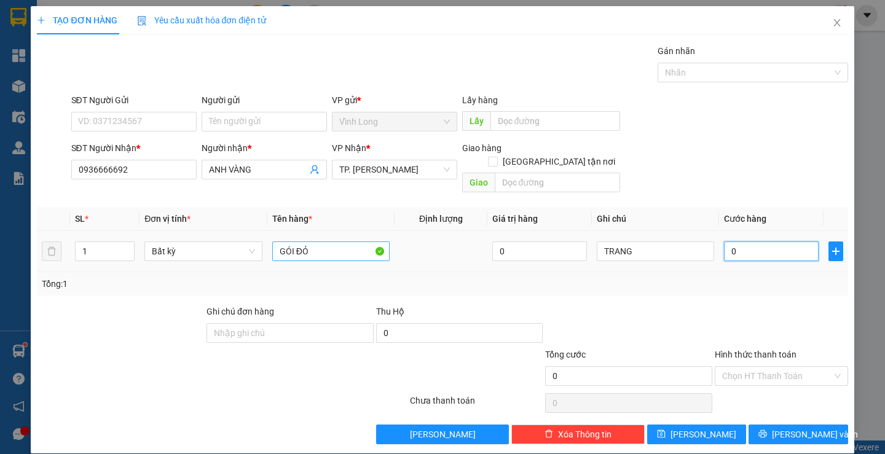
type input "3"
type input "30"
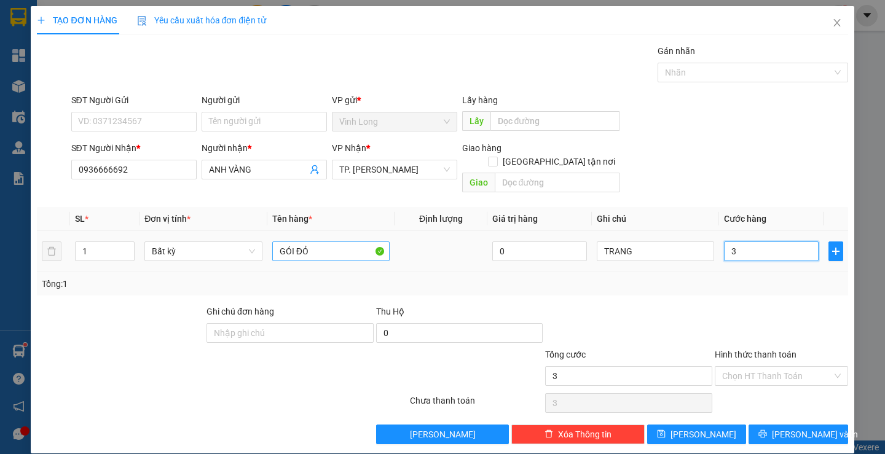
type input "30"
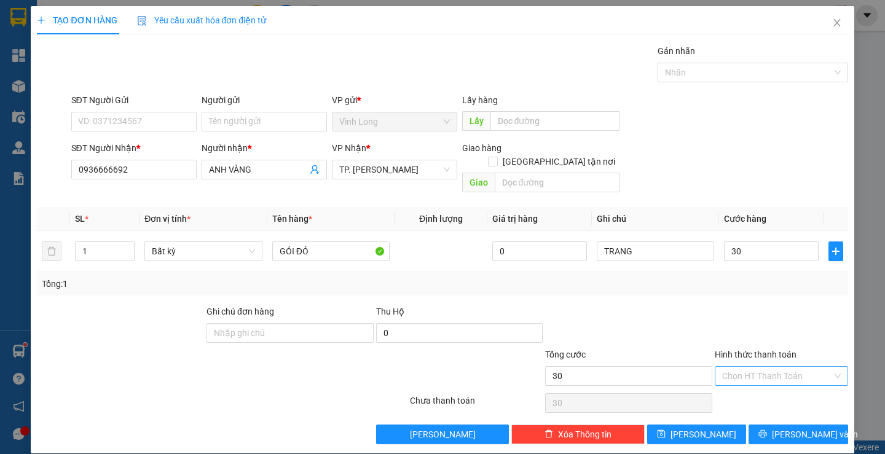
type input "30.000"
drag, startPoint x: 770, startPoint y: 363, endPoint x: 782, endPoint y: 372, distance: 14.4
click at [772, 367] on input "Hình thức thanh toán" at bounding box center [778, 376] width 110 height 18
click at [781, 382] on div "Tại văn phòng" at bounding box center [774, 388] width 117 height 14
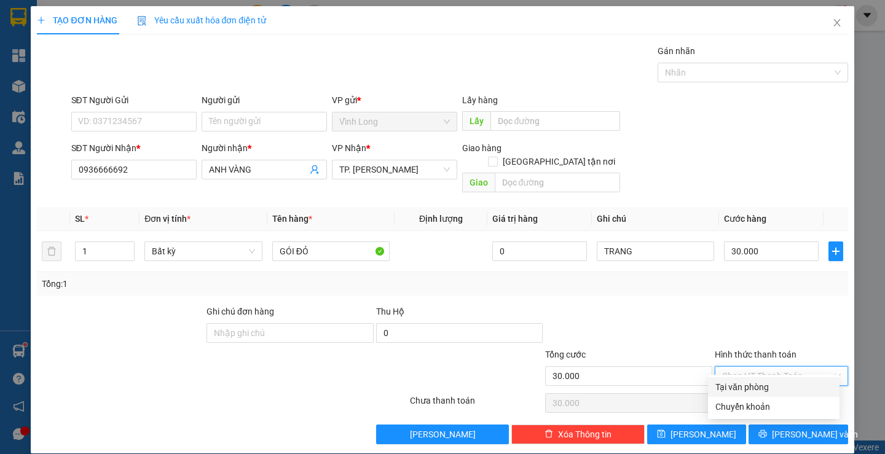
type input "0"
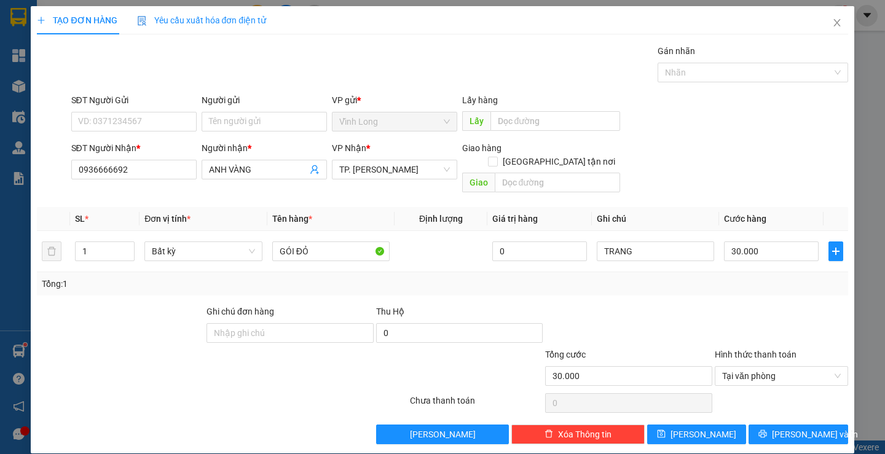
click at [778, 410] on div "Transit Pickup Surcharge Ids Transit Deliver Surcharge Ids Transit Deliver Surc…" at bounding box center [442, 244] width 811 height 400
click at [786, 428] on span "Lưu và In" at bounding box center [815, 435] width 86 height 14
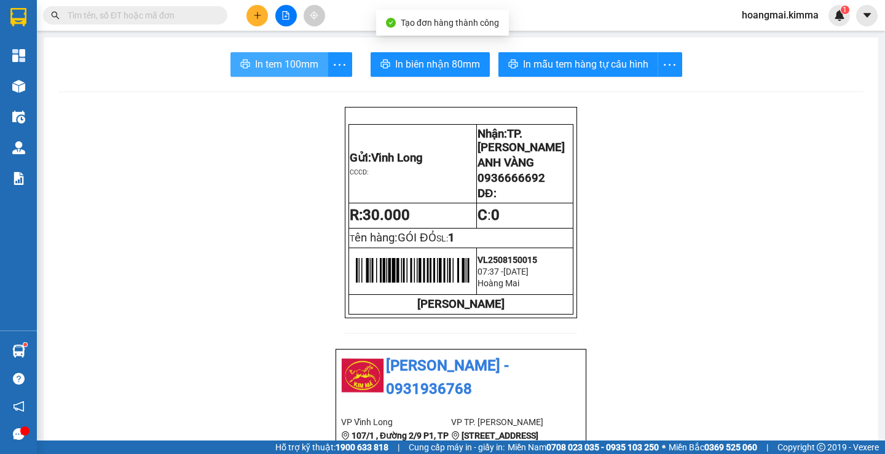
click at [298, 65] on span "In tem 100mm" at bounding box center [286, 64] width 63 height 15
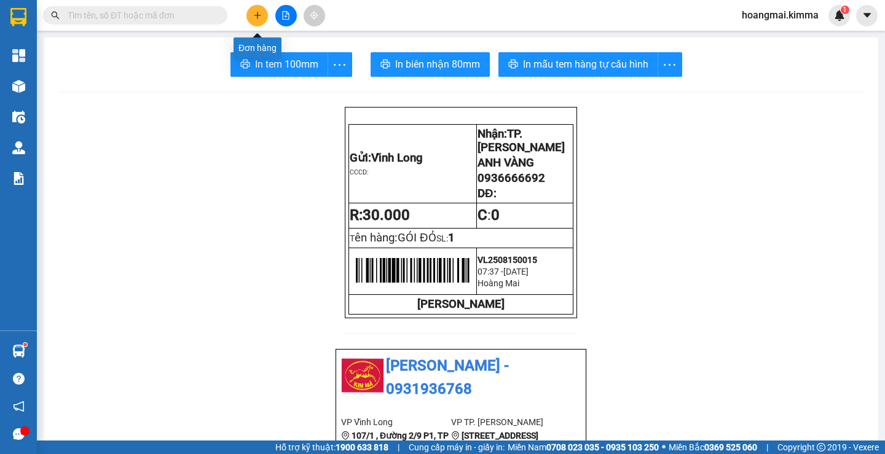
click at [256, 20] on button at bounding box center [258, 16] width 22 height 22
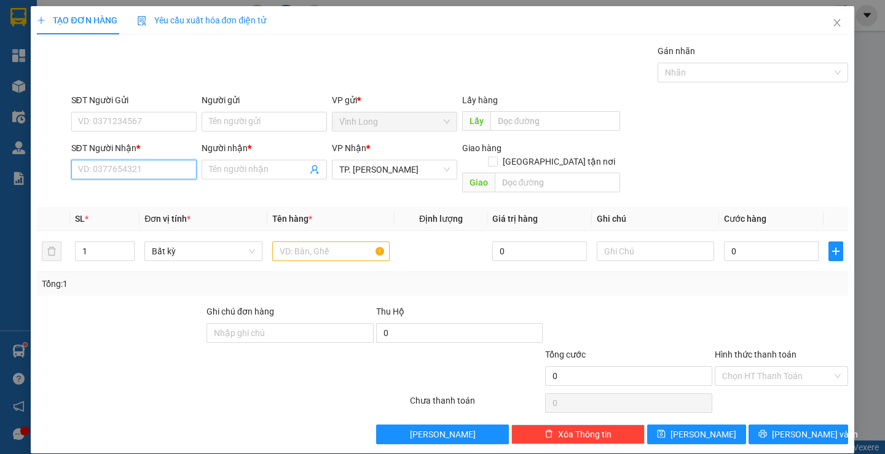
click at [105, 168] on input "SĐT Người Nhận *" at bounding box center [133, 170] width 125 height 20
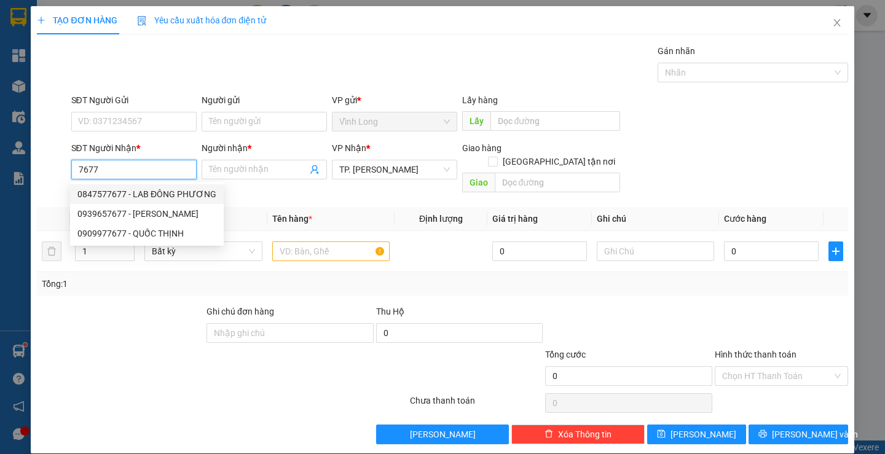
click at [122, 189] on div "0847577677 - LAB ĐÔNG PHƯƠNG" at bounding box center [146, 195] width 139 height 14
type input "0847577677"
type input "LAB ĐÔNG PHƯƠNG"
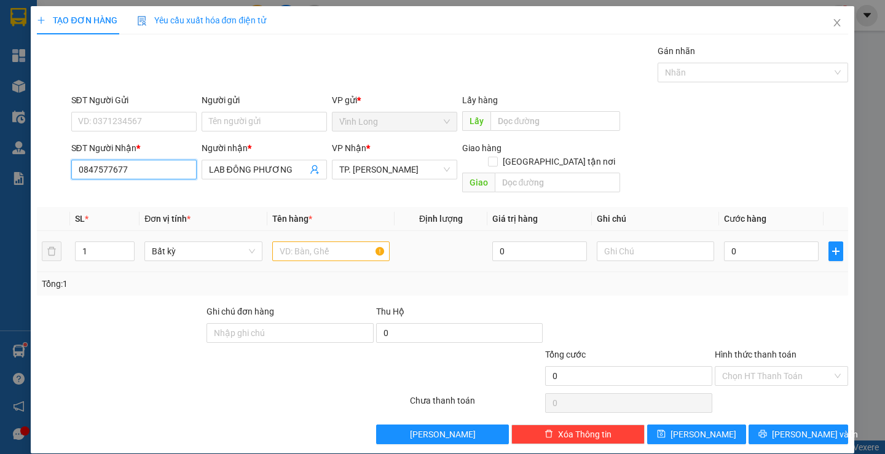
type input "0847577677"
click at [293, 242] on input "text" at bounding box center [330, 252] width 117 height 20
click at [285, 242] on input "text" at bounding box center [330, 252] width 117 height 20
type input "HỘP"
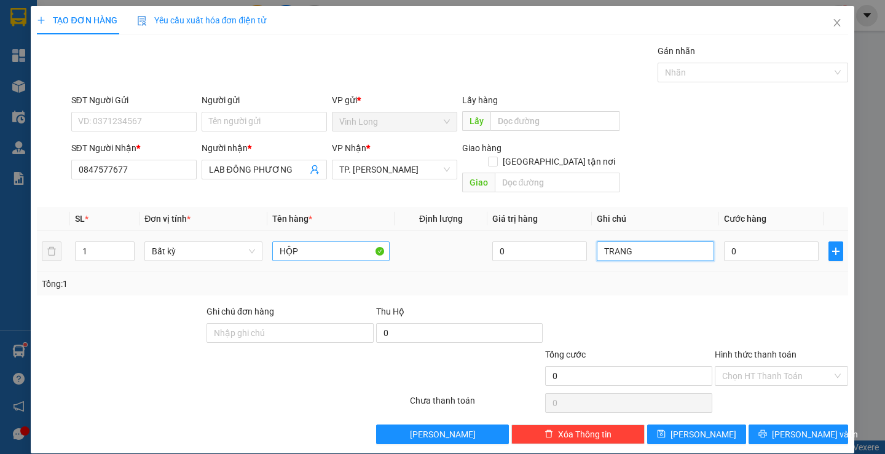
type input "TRANG"
type input "2"
type input "20"
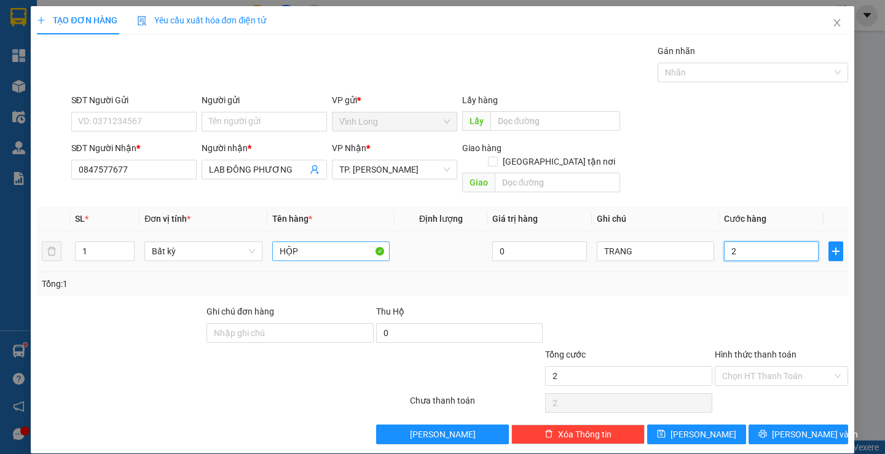
type input "20"
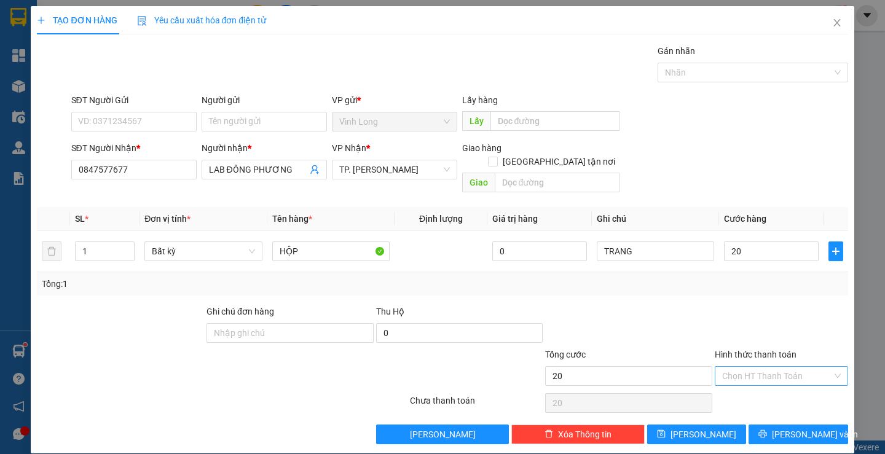
type input "20.000"
click at [737, 367] on input "Hình thức thanh toán" at bounding box center [778, 376] width 110 height 18
drag, startPoint x: 738, startPoint y: 374, endPoint x: 745, endPoint y: 384, distance: 12.5
click at [740, 374] on div "Hình thức thanh toán Chọn HT Thanh Toán" at bounding box center [781, 369] width 133 height 43
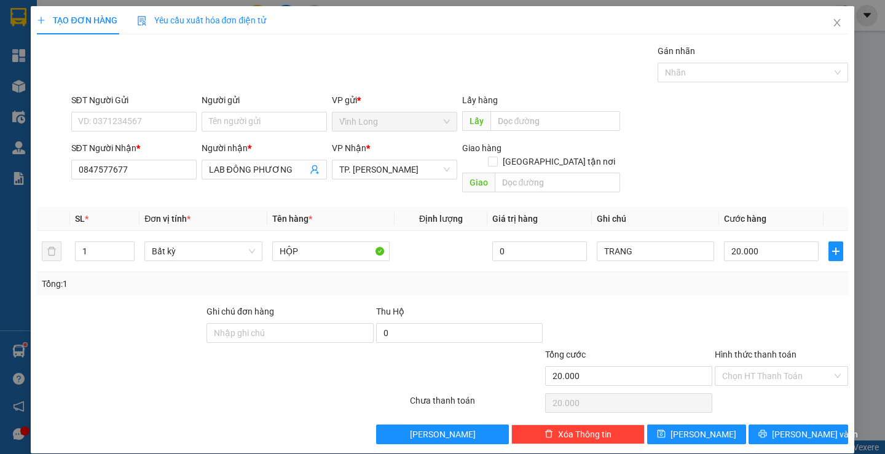
click at [752, 349] on div "Hình thức thanh toán" at bounding box center [781, 357] width 133 height 18
click at [749, 367] on input "Hình thức thanh toán" at bounding box center [778, 376] width 110 height 18
click at [739, 395] on div "Tại văn phòng" at bounding box center [774, 388] width 132 height 20
type input "0"
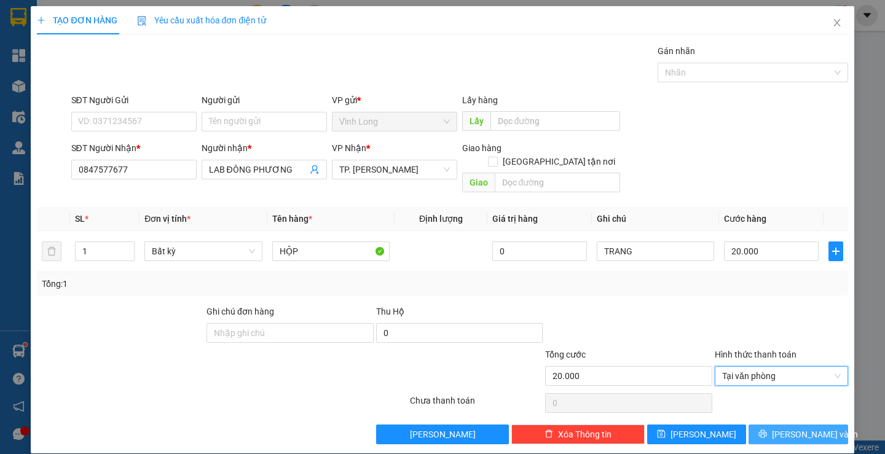
click at [790, 428] on span "Lưu và In" at bounding box center [815, 435] width 86 height 14
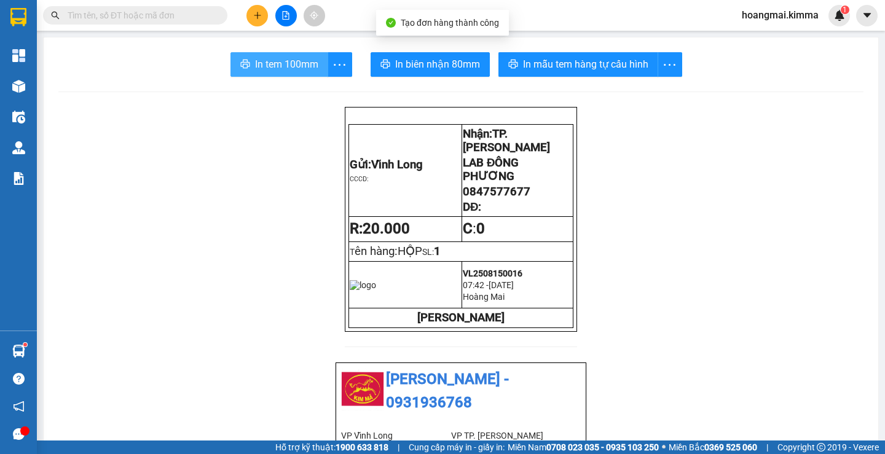
click at [291, 63] on span "In tem 100mm" at bounding box center [286, 64] width 63 height 15
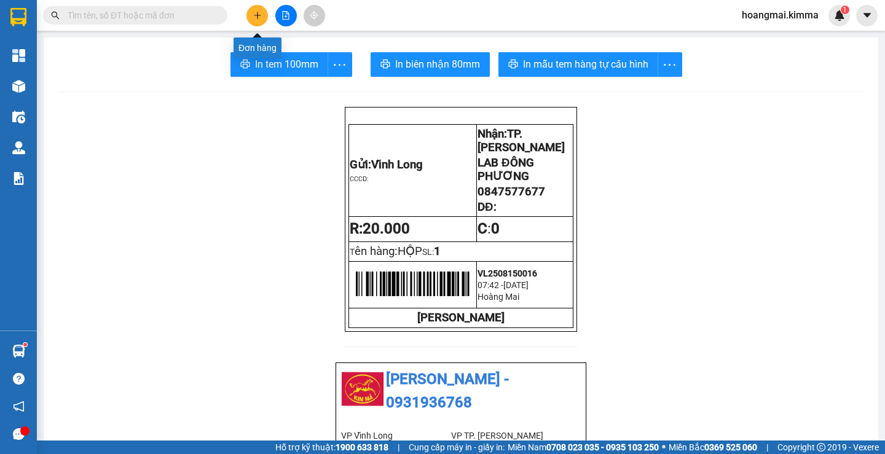
click at [253, 18] on icon "plus" at bounding box center [257, 15] width 9 height 9
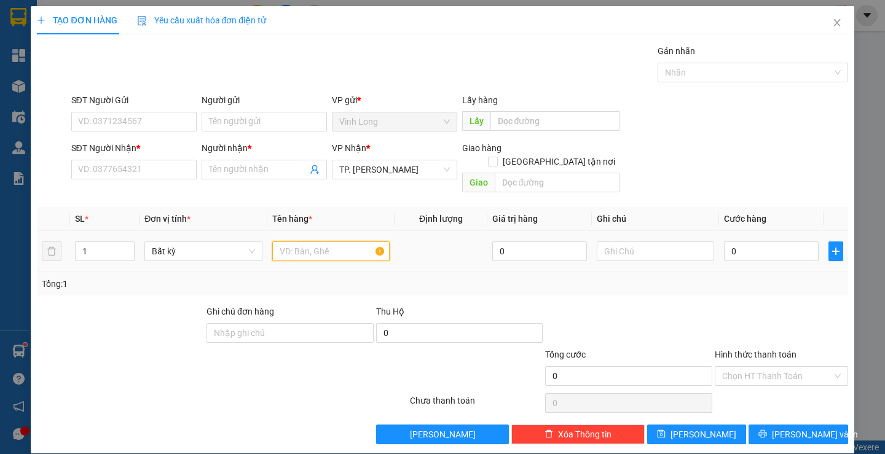
click at [297, 243] on input "text" at bounding box center [330, 252] width 117 height 20
type input "GÓI BÁNH TT"
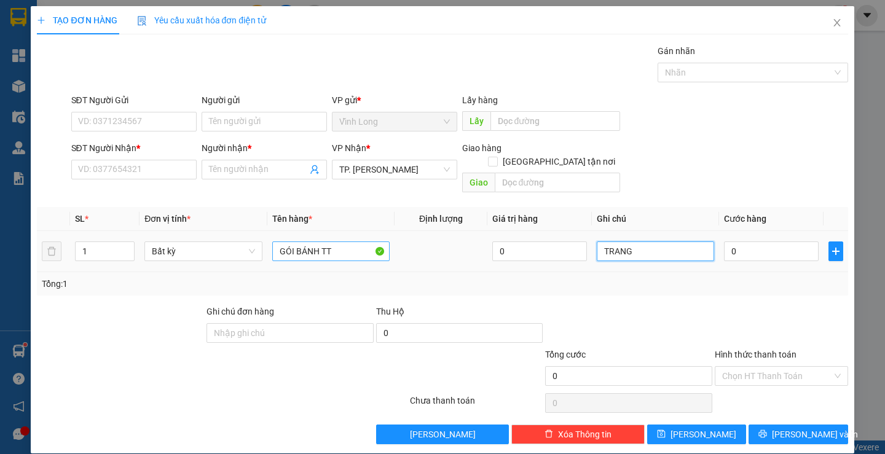
type input "TRANG"
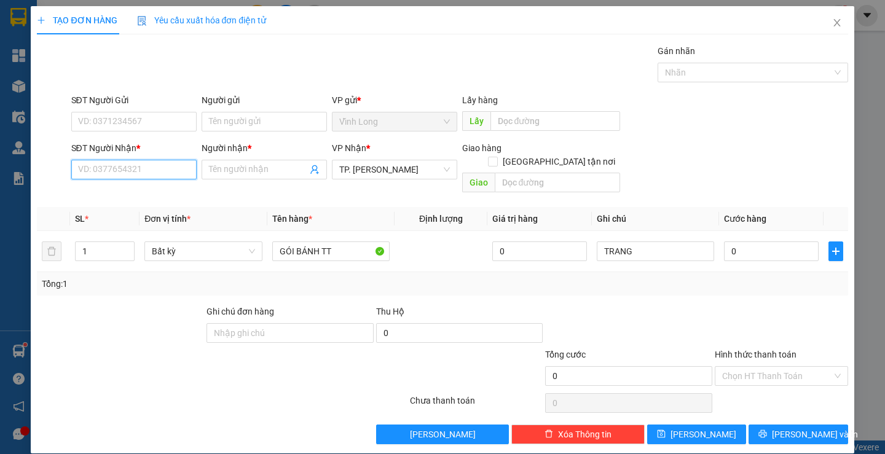
click at [146, 171] on input "SĐT Người Nhận *" at bounding box center [133, 170] width 125 height 20
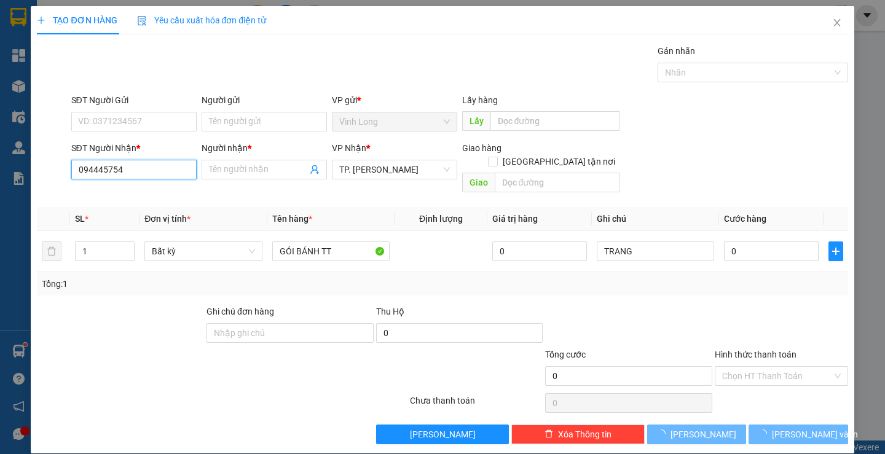
type input "0944457549"
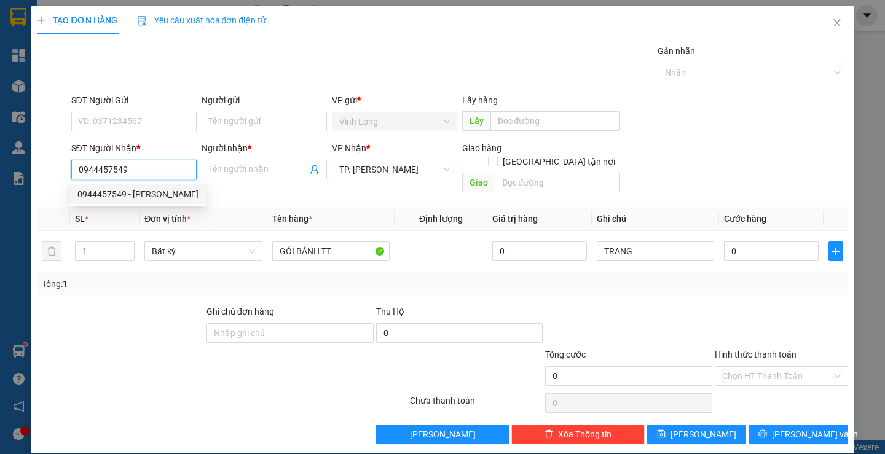
click at [160, 189] on div "0944457549 - QUỐC BẢO" at bounding box center [137, 195] width 121 height 14
type input "QUỐC BẢO"
type input "0944457549"
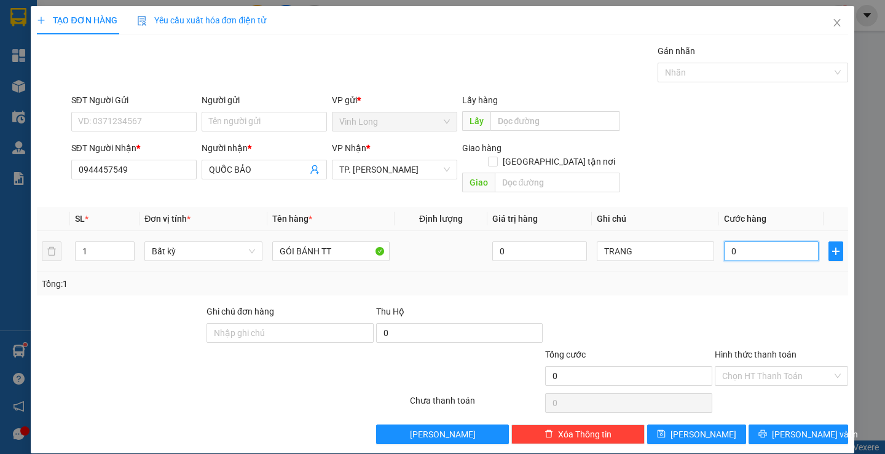
drag, startPoint x: 758, startPoint y: 243, endPoint x: 751, endPoint y: 244, distance: 6.2
click at [757, 243] on input "0" at bounding box center [771, 252] width 95 height 20
type input "2"
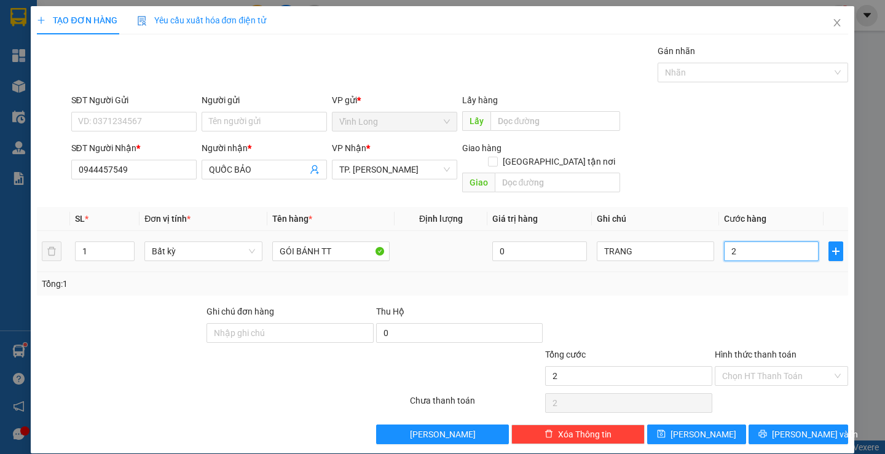
type input "20"
type input "20.000"
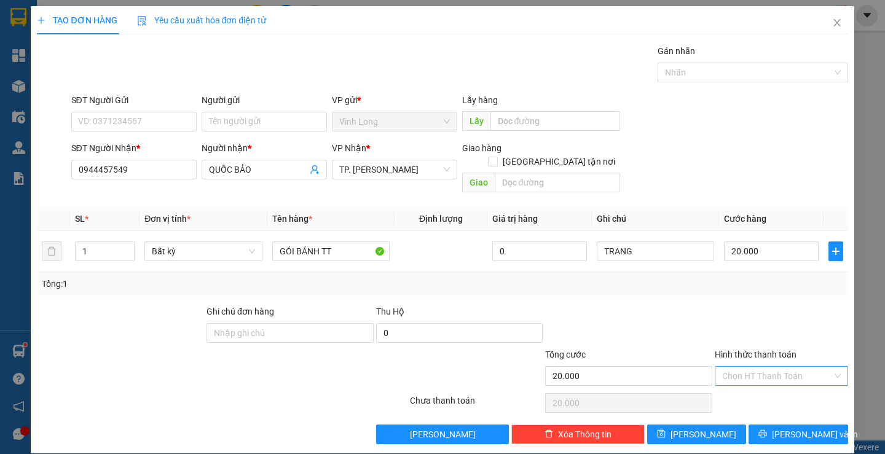
click at [766, 367] on input "Hình thức thanh toán" at bounding box center [778, 376] width 110 height 18
click at [750, 386] on div "Tại văn phòng" at bounding box center [774, 388] width 117 height 14
type input "0"
click at [786, 428] on span "Lưu và In" at bounding box center [815, 435] width 86 height 14
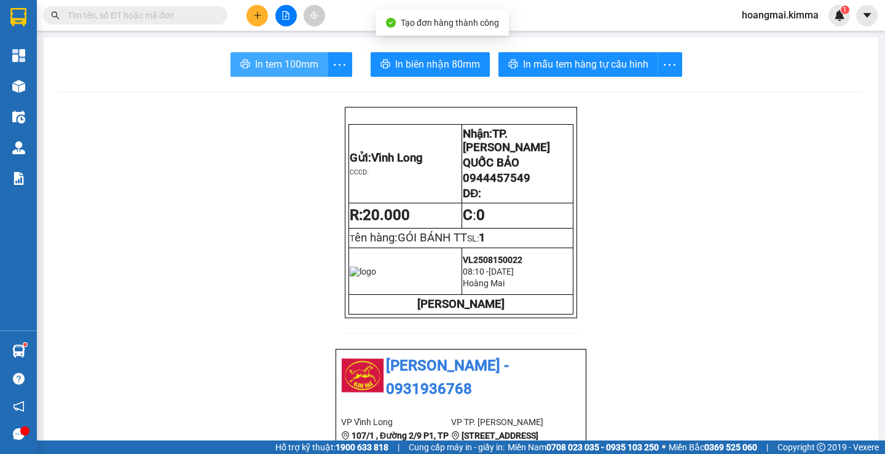
click at [301, 65] on span "In tem 100mm" at bounding box center [286, 64] width 63 height 15
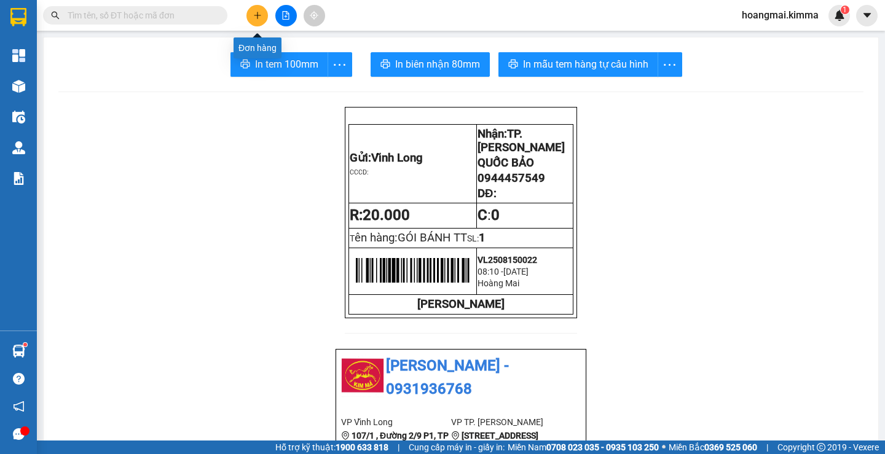
click at [255, 18] on icon "plus" at bounding box center [257, 15] width 9 height 9
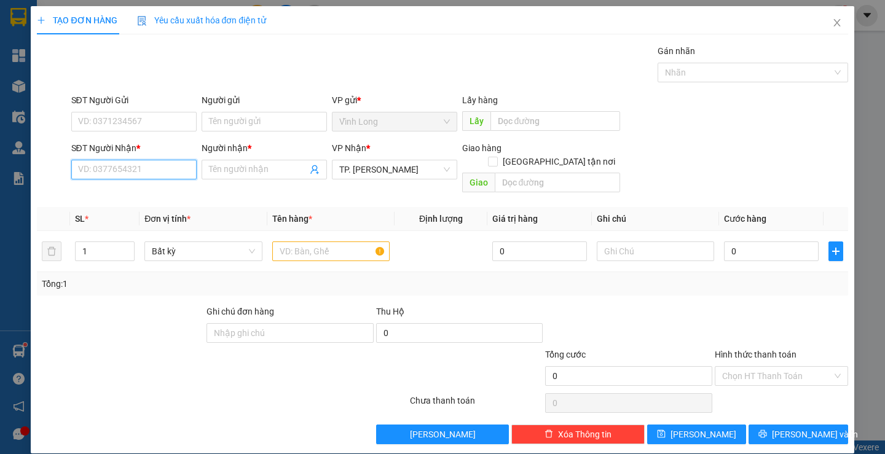
click at [143, 174] on input "SĐT Người Nhận *" at bounding box center [133, 170] width 125 height 20
click at [132, 173] on input "SĐT Người Nhận *" at bounding box center [133, 170] width 125 height 20
type input "0906397841"
click at [140, 186] on div "0906397841 - C TRANG" at bounding box center [132, 194] width 124 height 20
type input "C TRANG"
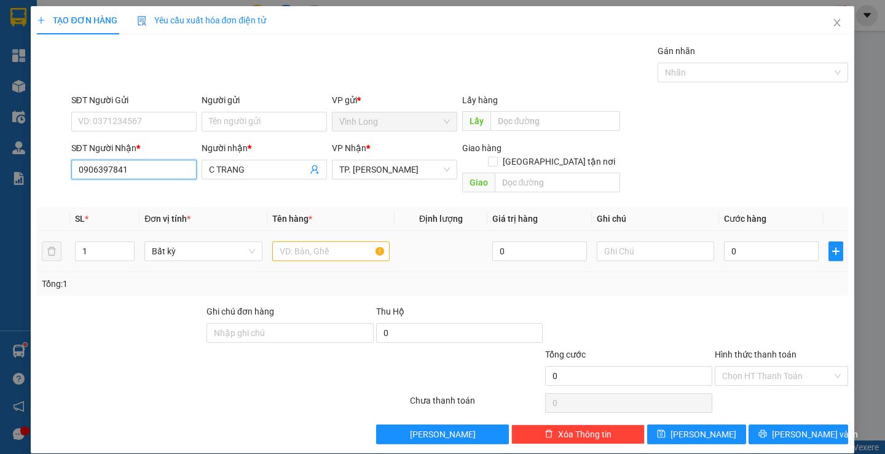
type input "0906397841"
click at [283, 242] on input "text" at bounding box center [330, 252] width 117 height 20
type input "GÓI XANH BIỂN"
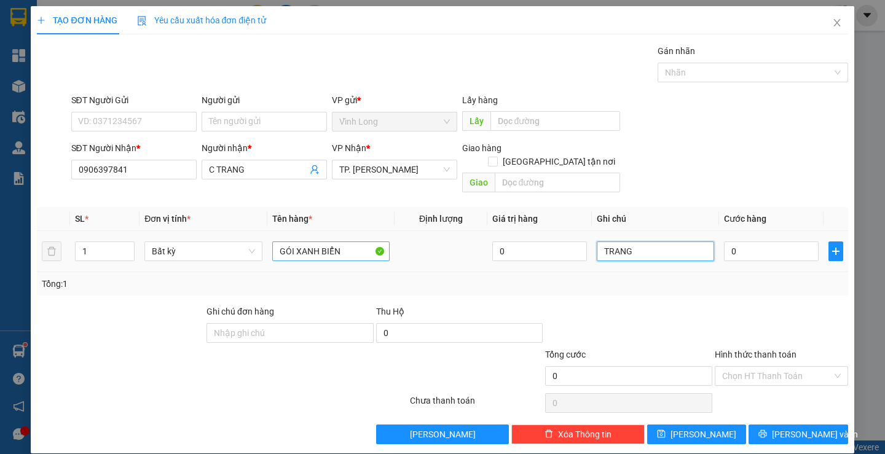
type input "TRANG"
type input "2"
type input "20"
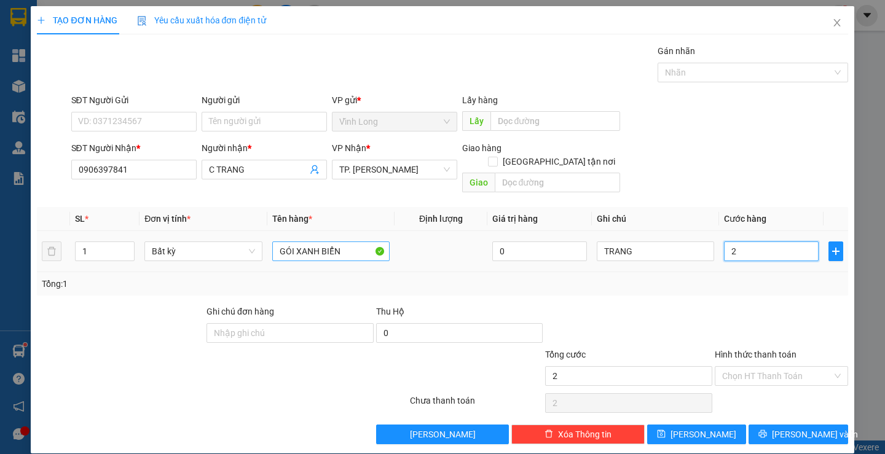
type input "20"
type input "20.000"
click at [732, 373] on div "Hình thức thanh toán Chọn HT Thanh Toán" at bounding box center [781, 369] width 133 height 43
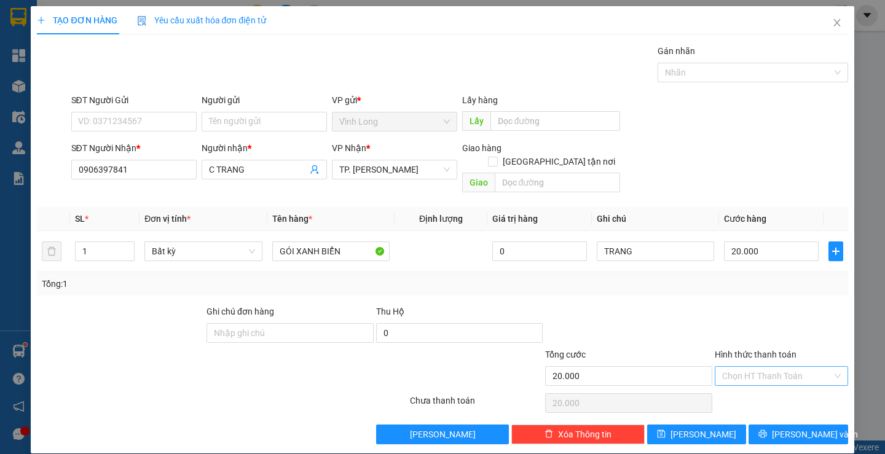
click at [728, 367] on input "Hình thức thanh toán" at bounding box center [778, 376] width 110 height 18
click at [736, 382] on div "Tại văn phòng" at bounding box center [774, 388] width 117 height 14
type input "0"
click at [767, 430] on icon "printer" at bounding box center [763, 434] width 9 height 9
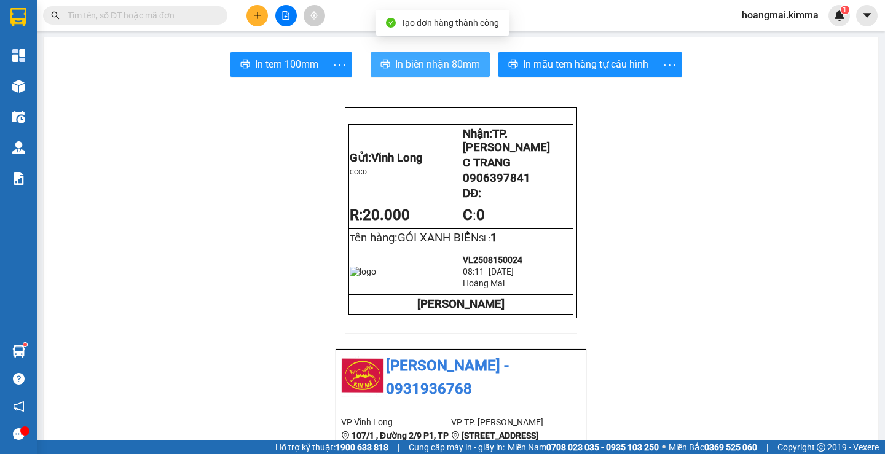
click at [456, 65] on span "In biên nhận 80mm" at bounding box center [437, 64] width 85 height 15
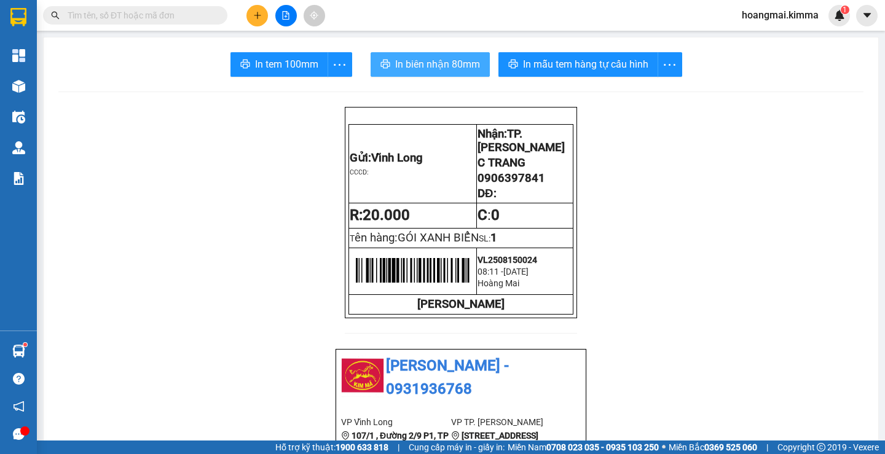
click at [454, 65] on span "In biên nhận 80mm" at bounding box center [437, 64] width 85 height 15
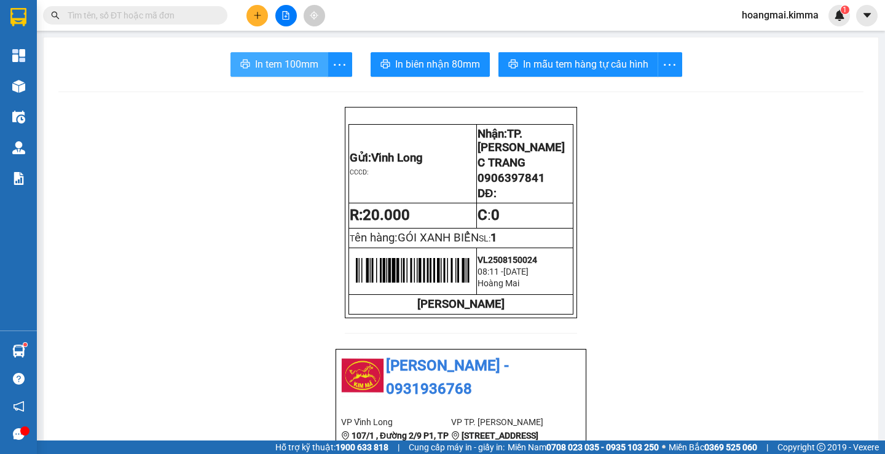
click at [271, 63] on span "In tem 100mm" at bounding box center [286, 64] width 63 height 15
click at [255, 22] on button at bounding box center [258, 16] width 22 height 22
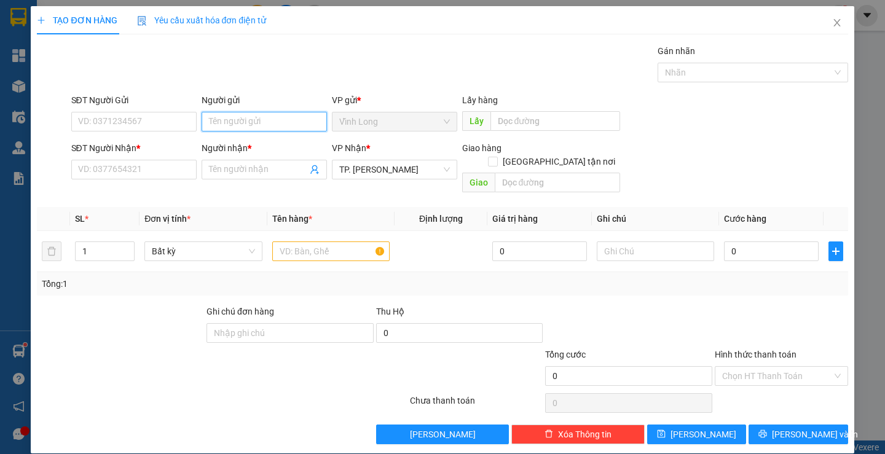
click at [243, 124] on input "Người gửi" at bounding box center [264, 122] width 125 height 20
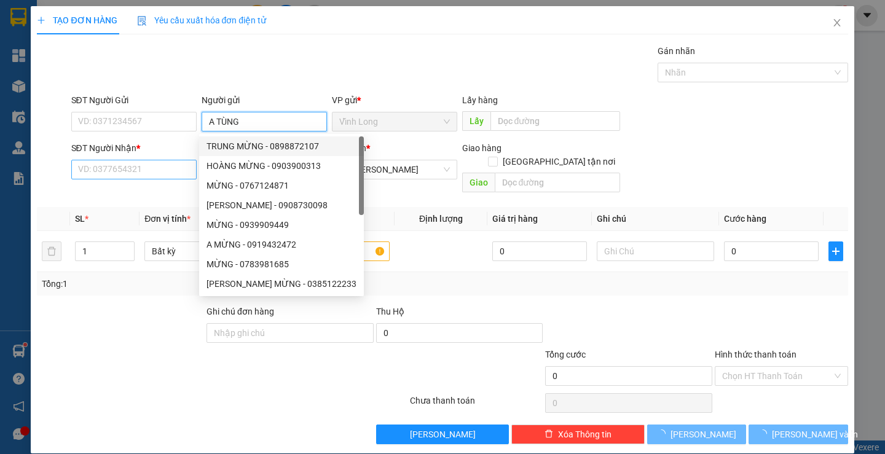
type input "A TÙNG"
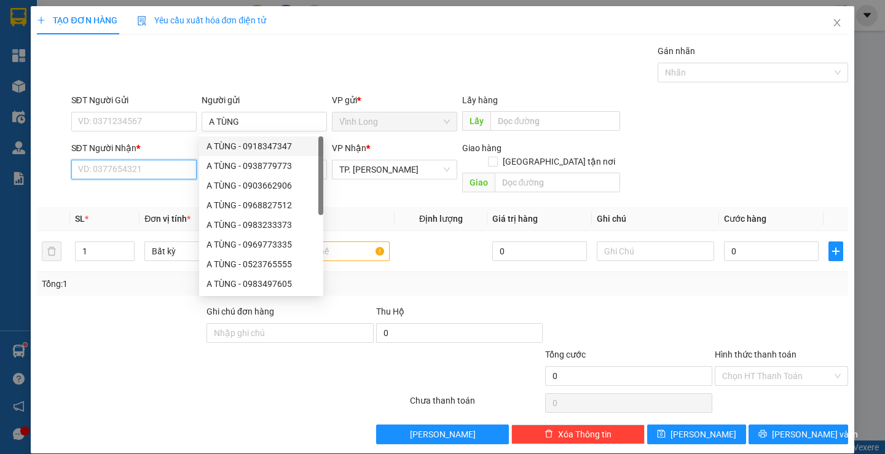
click at [143, 165] on input "SĐT Người Nhận *" at bounding box center [133, 170] width 125 height 20
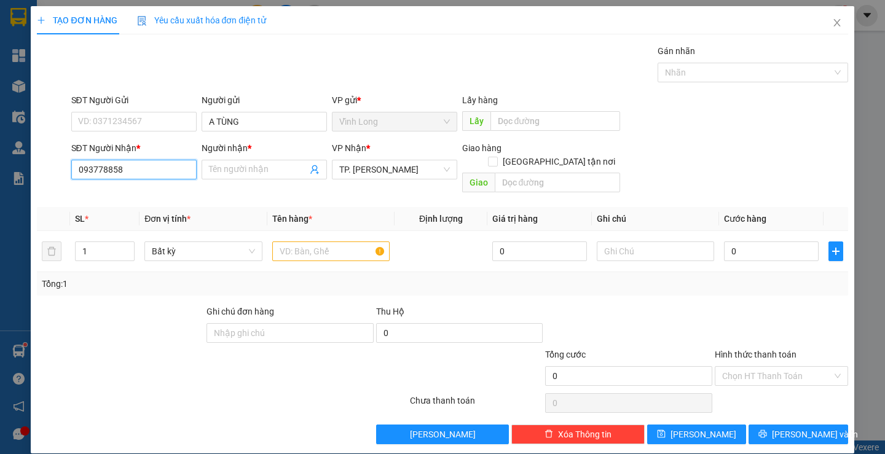
type input "0937788588"
click at [148, 198] on div "0937788588 - A CHÍNH" at bounding box center [131, 195] width 109 height 14
type input "A CHÍNH"
type input "0937788588"
click at [312, 242] on input "text" at bounding box center [330, 252] width 117 height 20
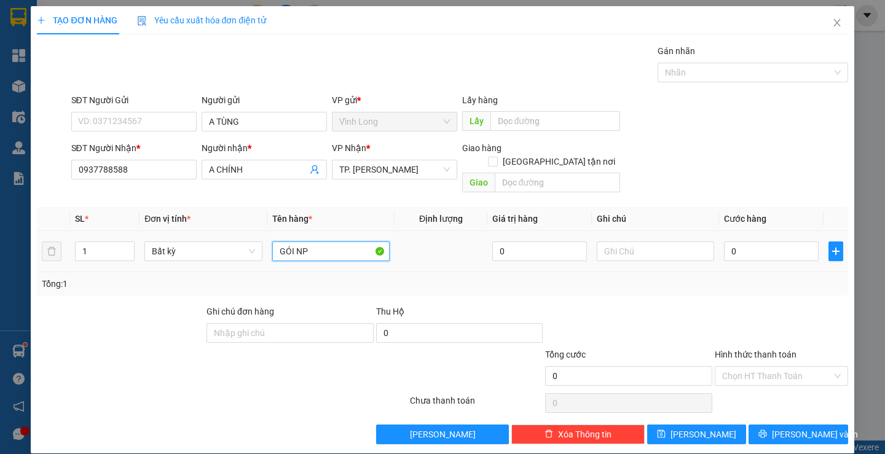
type input "GÓI NP"
type input "TRANG"
type input "4"
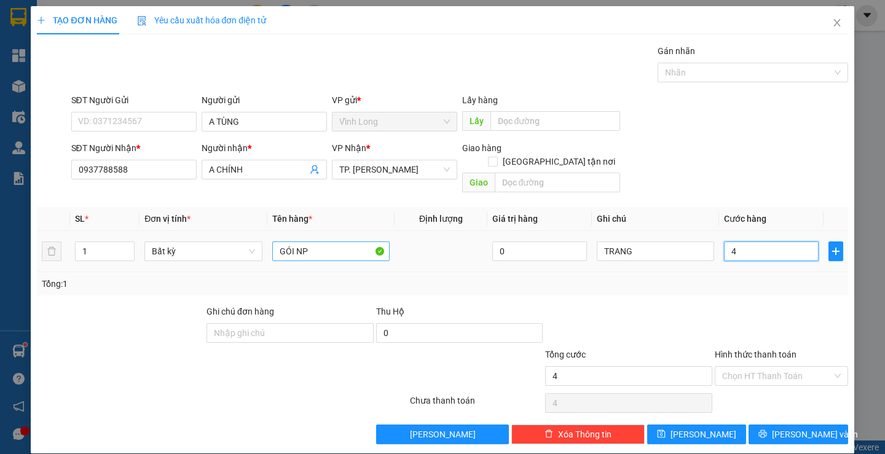
type input "40"
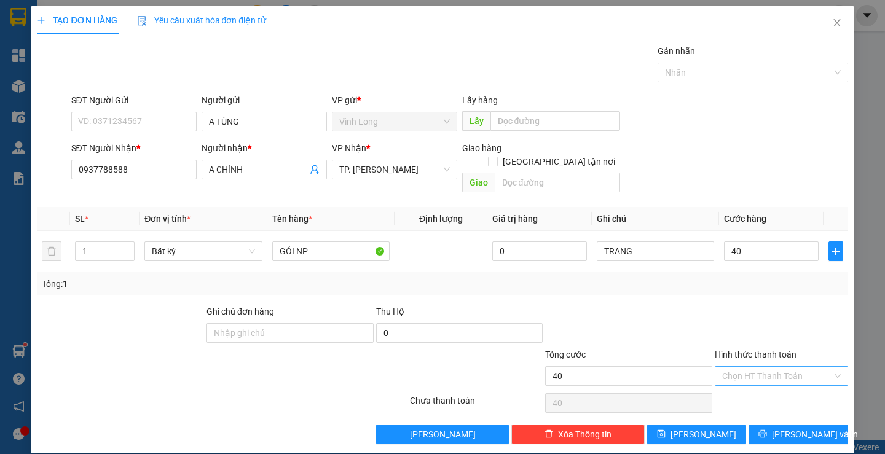
type input "40.000"
drag, startPoint x: 740, startPoint y: 366, endPoint x: 746, endPoint y: 374, distance: 9.6
click at [742, 367] on input "Hình thức thanh toán" at bounding box center [778, 376] width 110 height 18
click at [746, 386] on div "Tại văn phòng" at bounding box center [774, 388] width 117 height 14
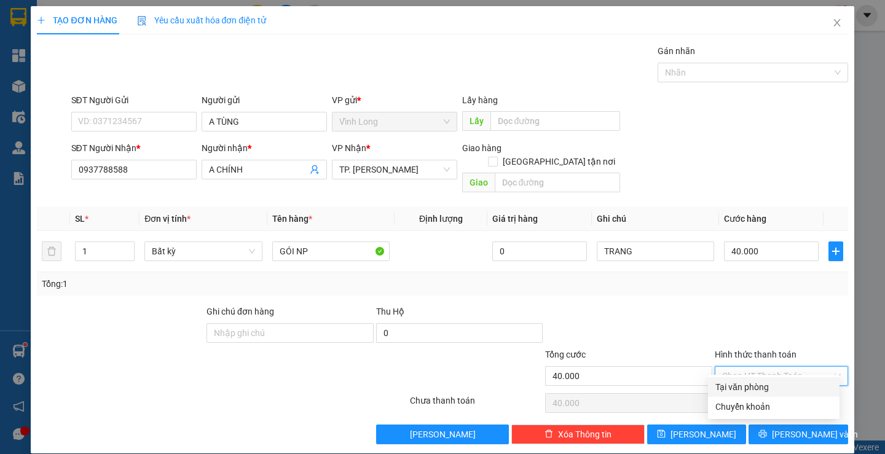
type input "0"
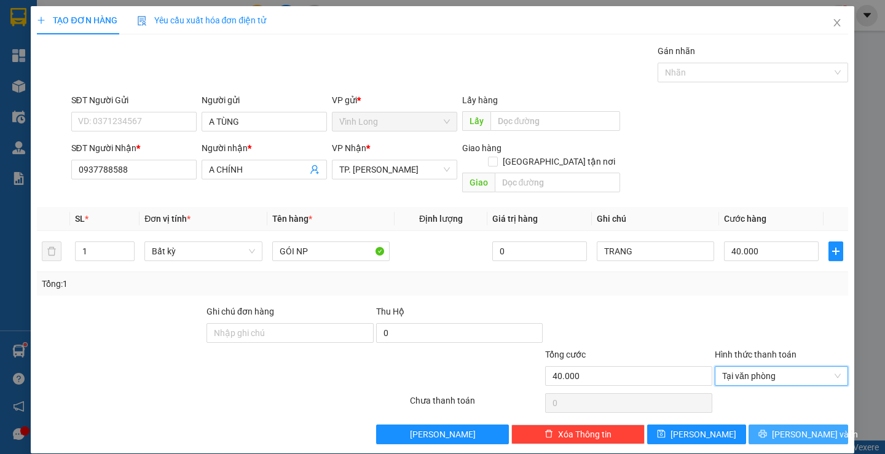
click at [764, 425] on button "Lưu và In" at bounding box center [798, 435] width 99 height 20
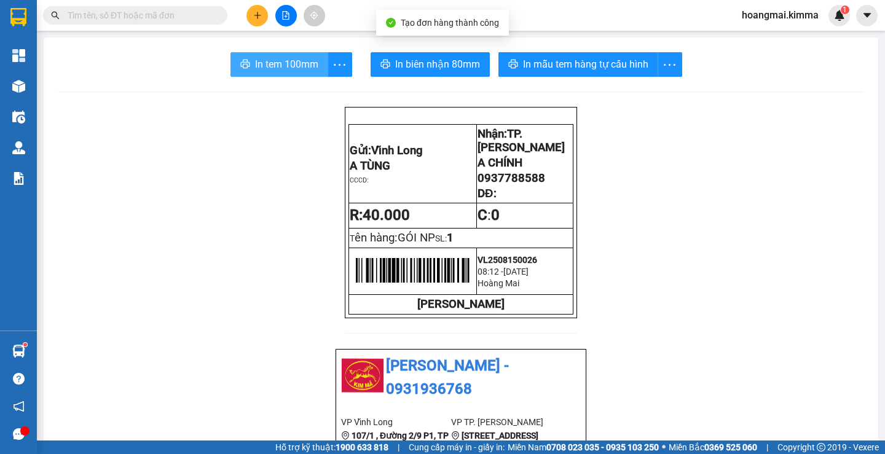
click at [311, 73] on button "In tem 100mm" at bounding box center [280, 64] width 98 height 25
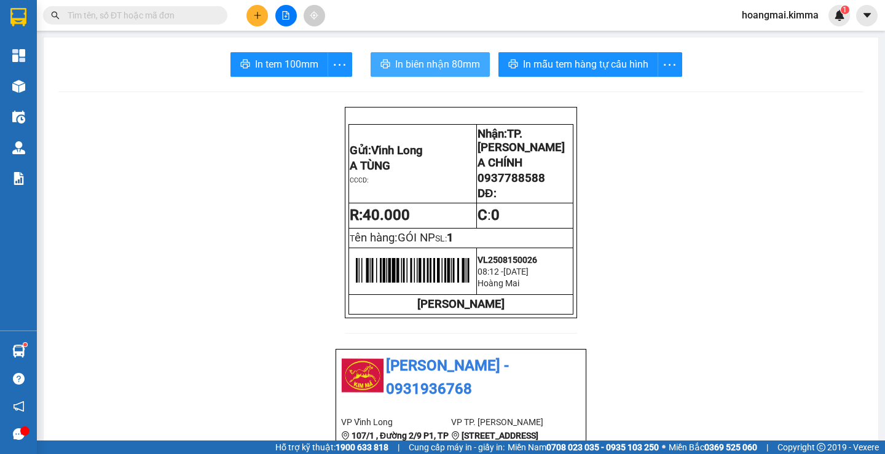
click at [417, 69] on span "In biên nhận 80mm" at bounding box center [437, 64] width 85 height 15
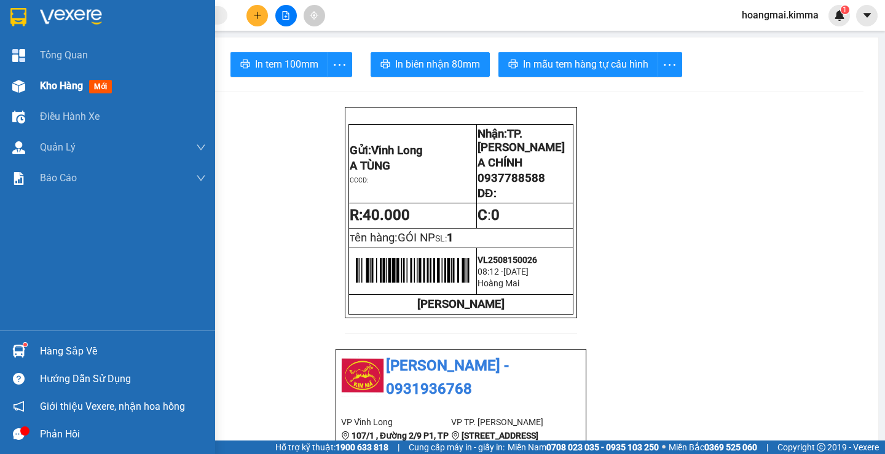
click at [74, 85] on span "Kho hàng" at bounding box center [61, 86] width 43 height 12
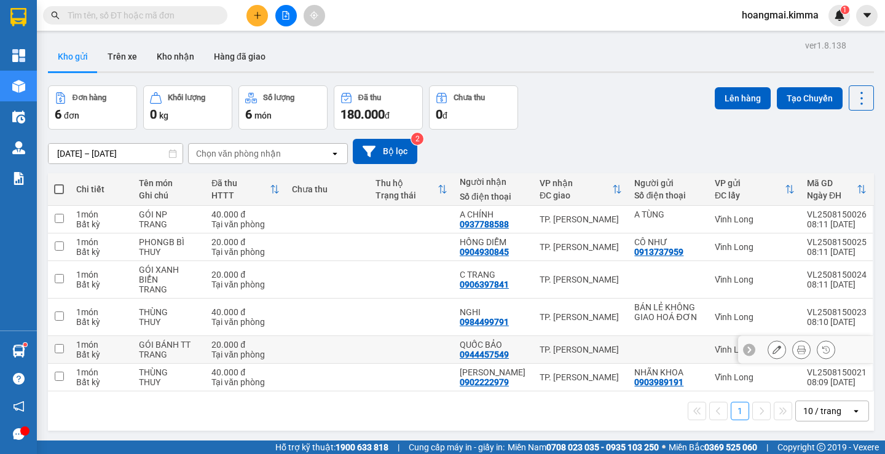
click at [769, 345] on button at bounding box center [777, 350] width 17 height 22
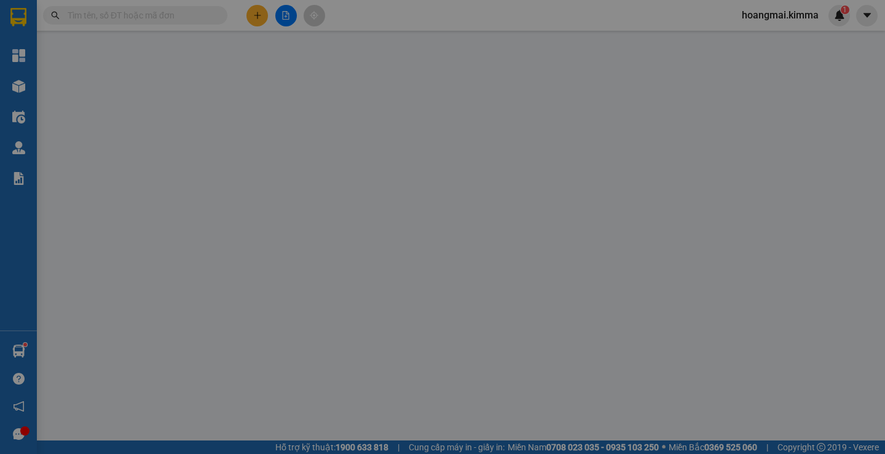
type input "0944457549"
type input "QUỐC BẢO"
type input "20.000"
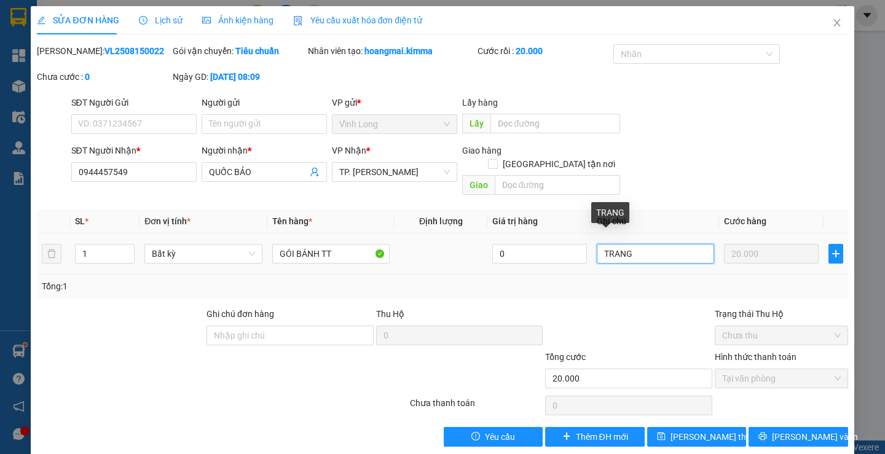
click at [597, 244] on input "TRANG" at bounding box center [655, 254] width 117 height 20
type input "CK 8H09 - TRANG"
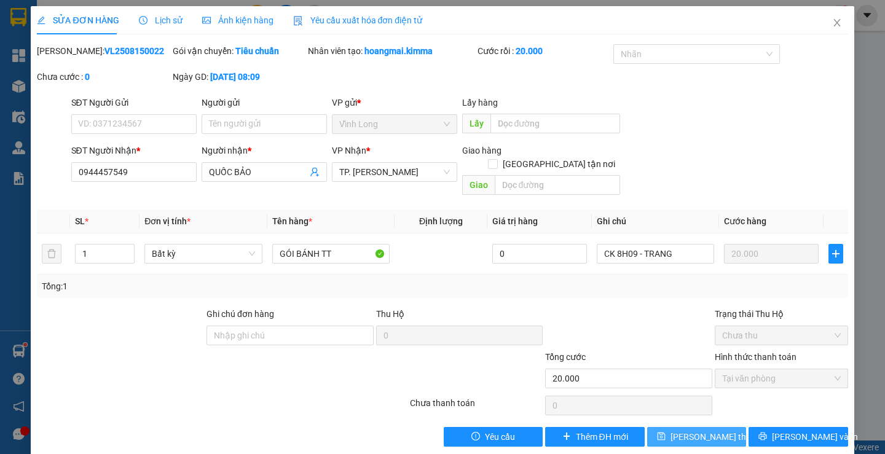
click at [691, 430] on span "Lưu thay đổi" at bounding box center [720, 437] width 98 height 14
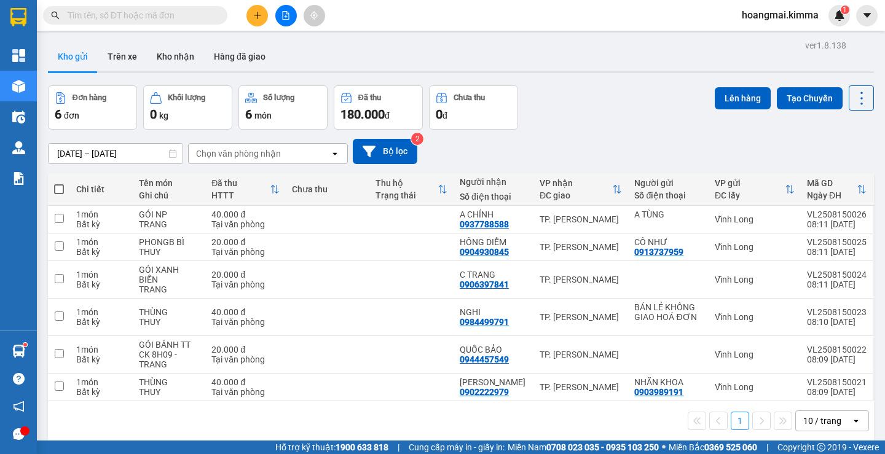
click at [256, 16] on icon "plus" at bounding box center [257, 15] width 9 height 9
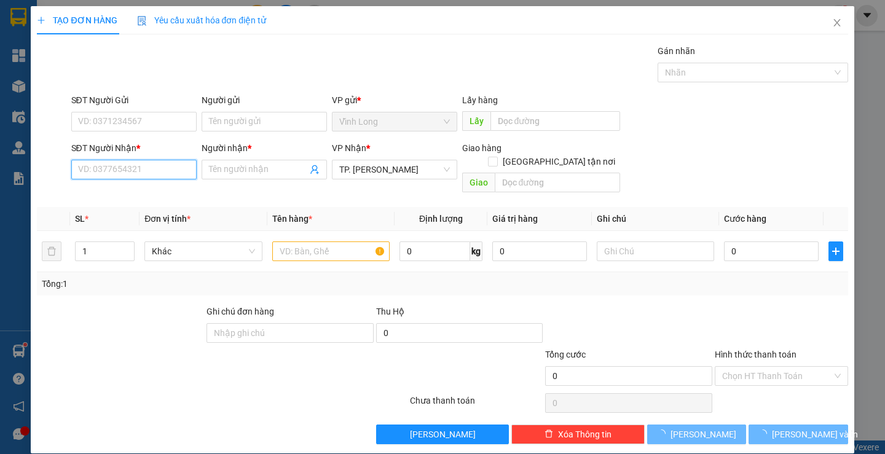
click at [175, 168] on input "SĐT Người Nhận *" at bounding box center [133, 170] width 125 height 20
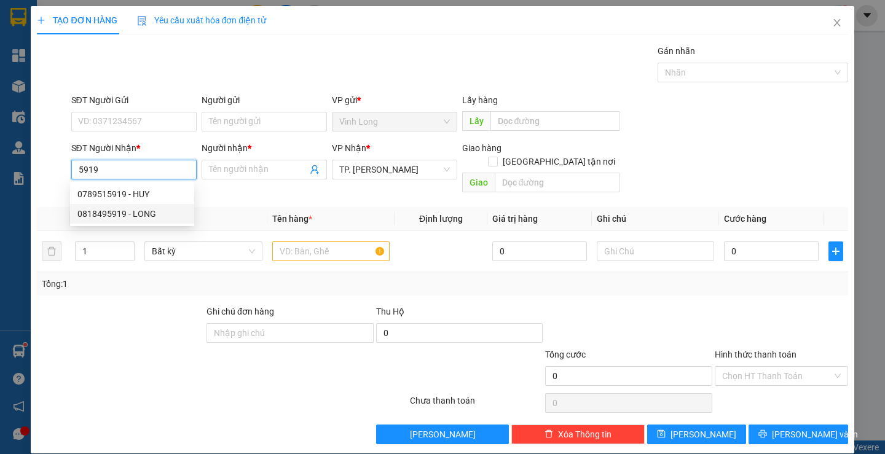
click at [141, 213] on div "0818495919 - LONG" at bounding box center [131, 214] width 109 height 14
type input "0818495919"
type input "LONG"
type input "0818495919"
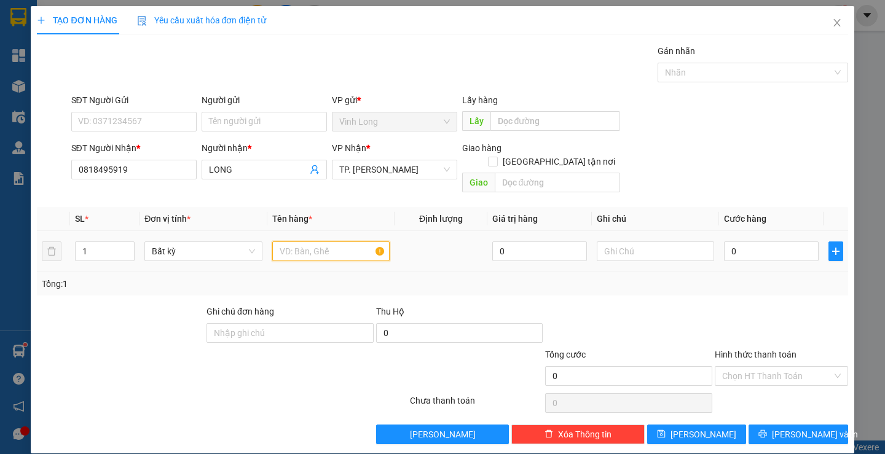
click at [301, 242] on input "text" at bounding box center [330, 252] width 117 height 20
type input "H"
type input "GIỎ"
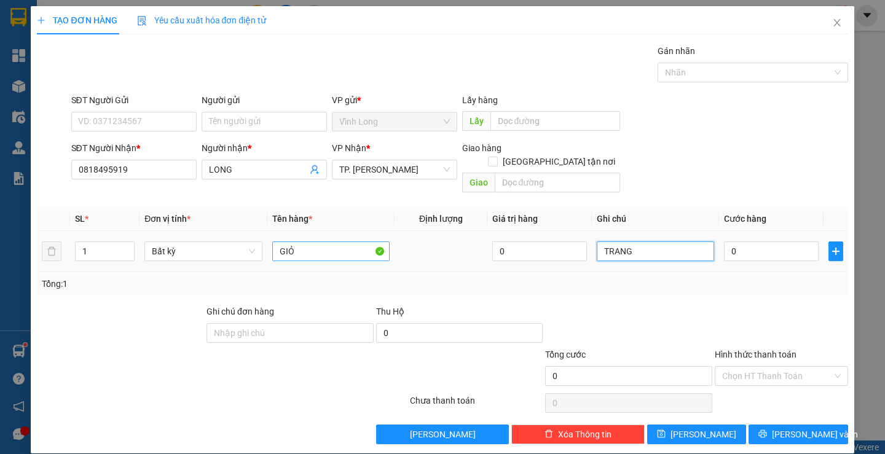
type input "TRANG"
type input "3"
type input "30"
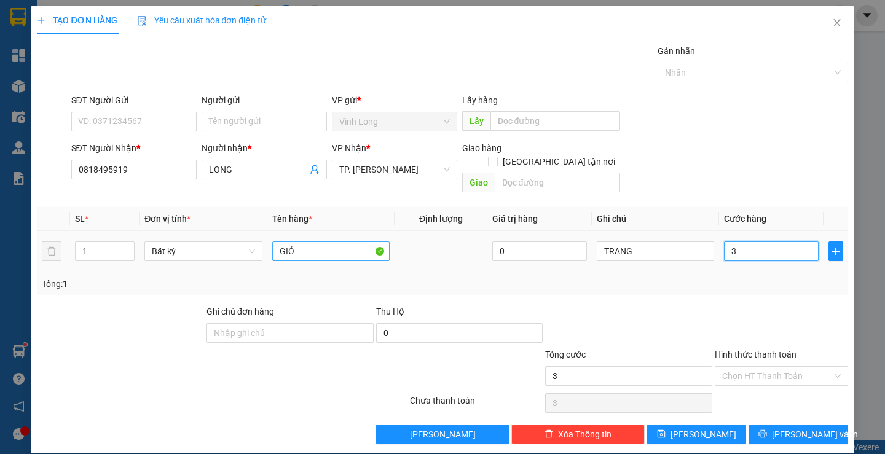
type input "30"
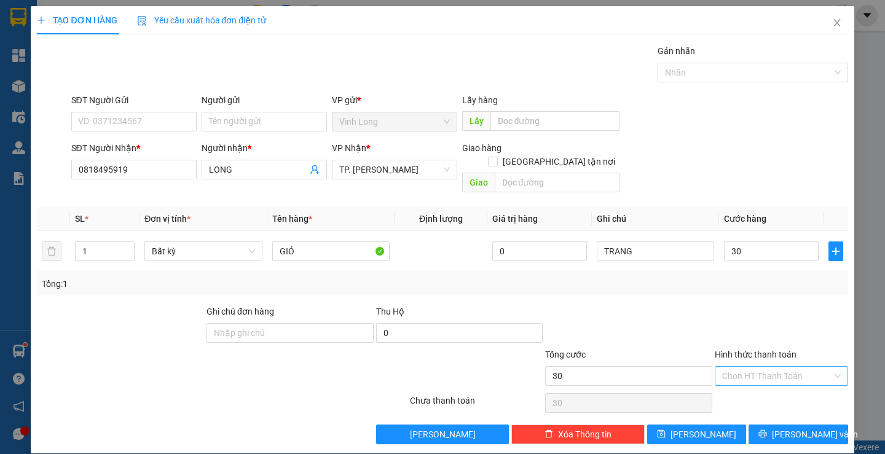
type input "30.000"
click at [761, 367] on input "Hình thức thanh toán" at bounding box center [778, 376] width 110 height 18
click at [751, 378] on div "Tại văn phòng" at bounding box center [774, 388] width 132 height 20
type input "0"
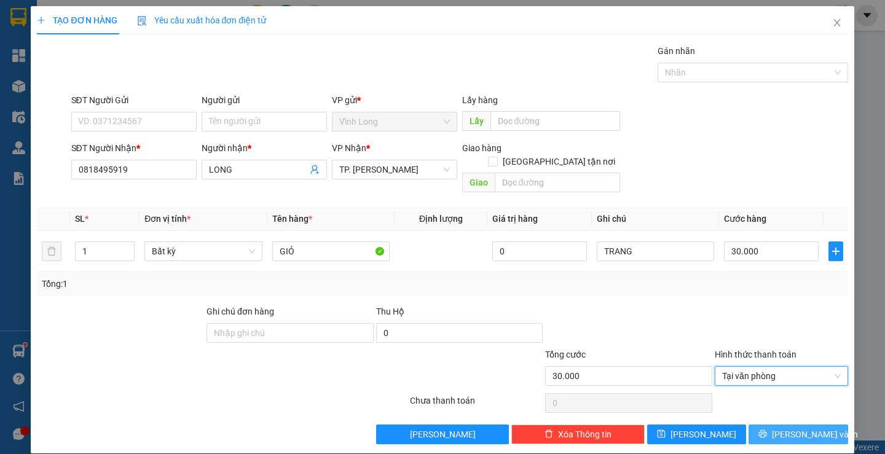
click at [756, 425] on button "Lưu và In" at bounding box center [798, 435] width 99 height 20
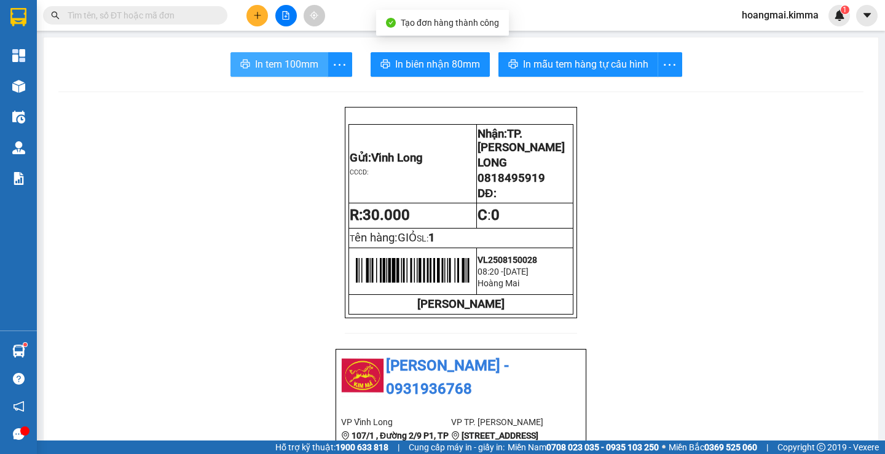
click at [290, 62] on span "In tem 100mm" at bounding box center [286, 64] width 63 height 15
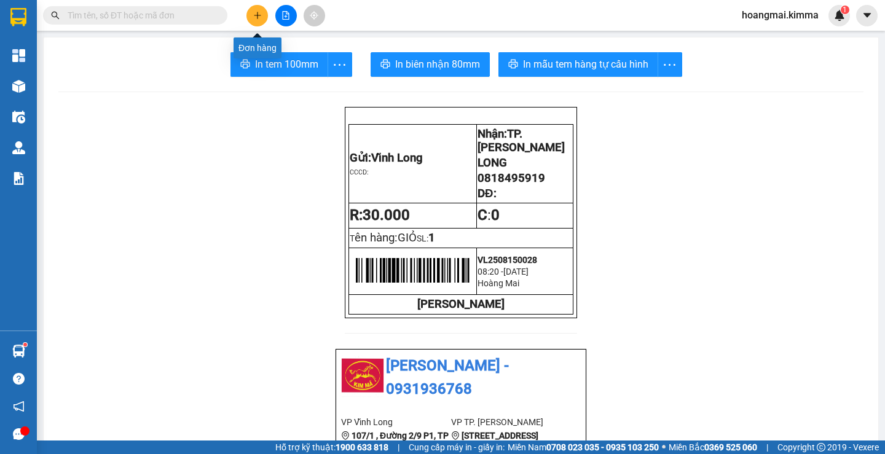
click at [259, 17] on icon "plus" at bounding box center [257, 15] width 9 height 9
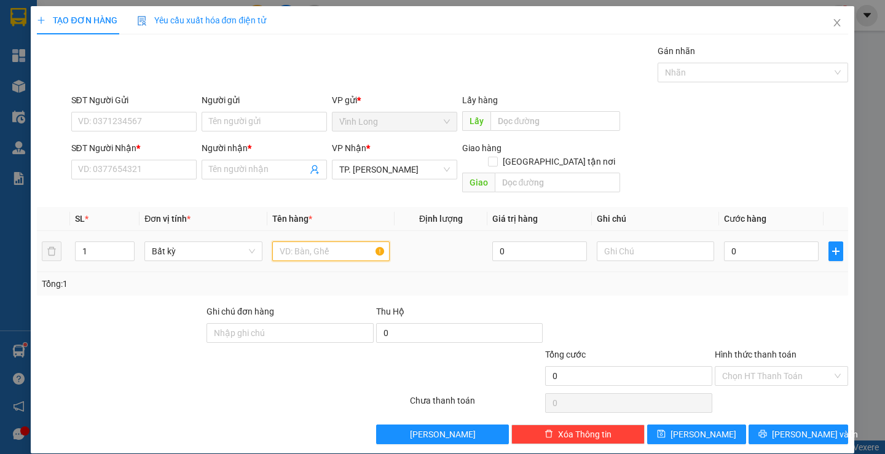
click at [305, 242] on input "text" at bounding box center [330, 252] width 117 height 20
type input "GÓI TRẮNG DẸP"
click at [266, 180] on div "Người nhận * Tên người nhận" at bounding box center [264, 162] width 125 height 43
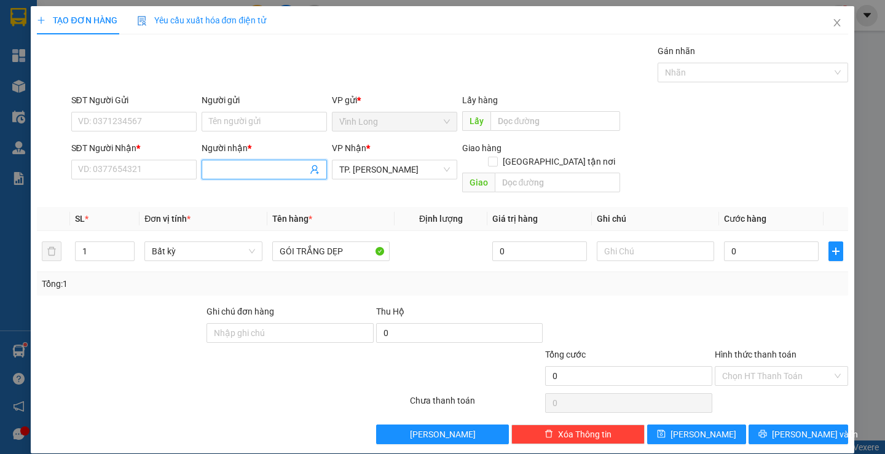
click at [259, 170] on input "Người nhận *" at bounding box center [258, 170] width 98 height 14
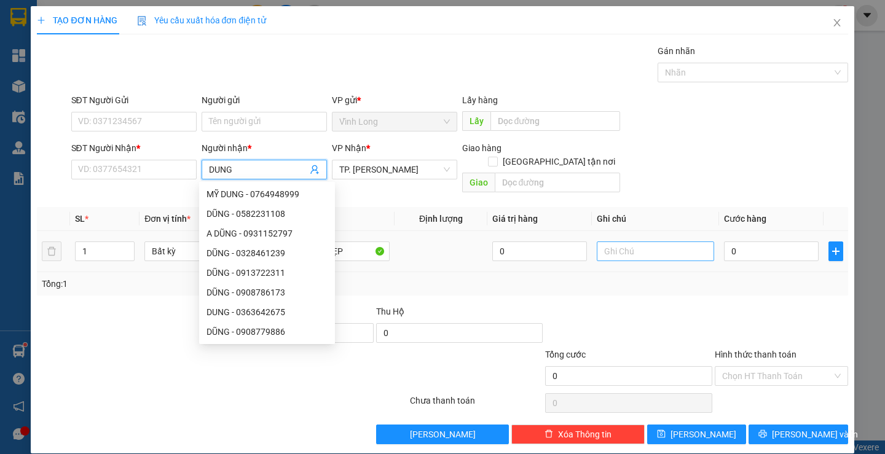
type input "DUNG"
click at [667, 242] on input "text" at bounding box center [655, 252] width 117 height 20
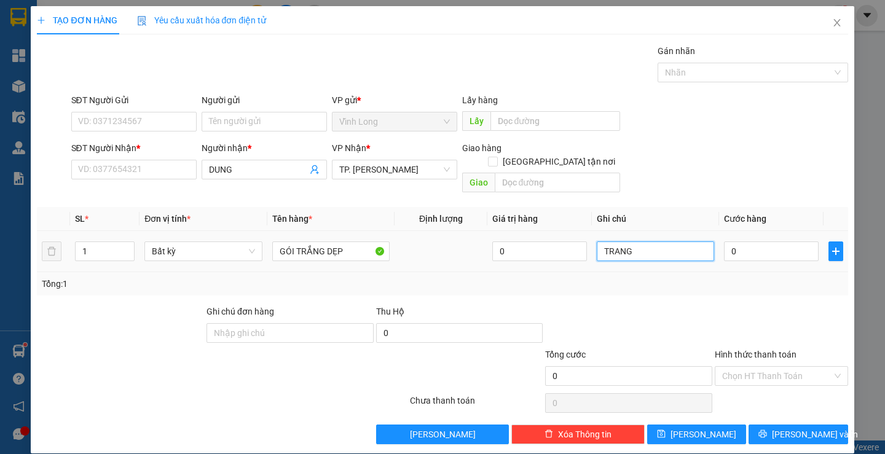
type input "TRANG"
type input "2"
type input "20"
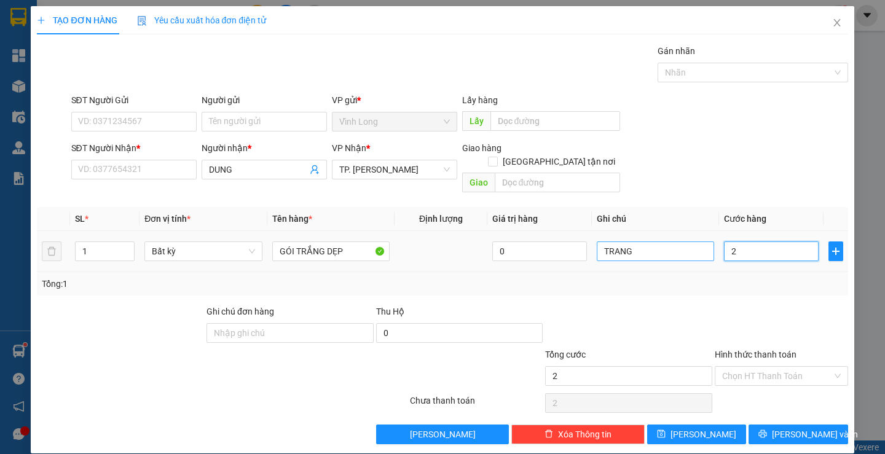
type input "20"
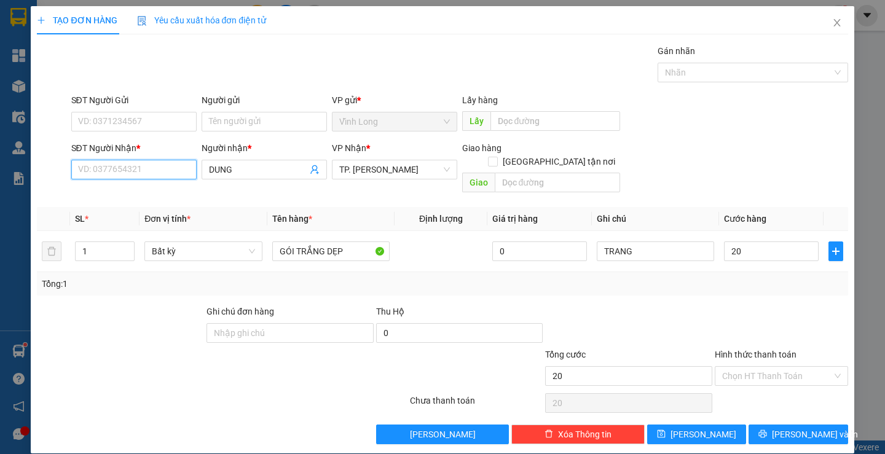
type input "20.000"
click at [145, 163] on input "SĐT Người Nhận *" at bounding box center [133, 170] width 125 height 20
click at [253, 117] on input "Người gửi" at bounding box center [264, 122] width 125 height 20
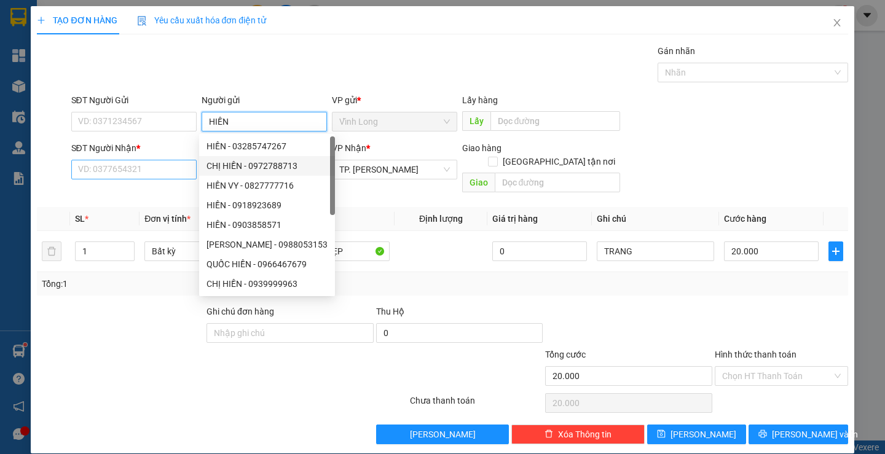
type input "HIỀN"
click at [174, 166] on input "SĐT Người Nhận *" at bounding box center [133, 170] width 125 height 20
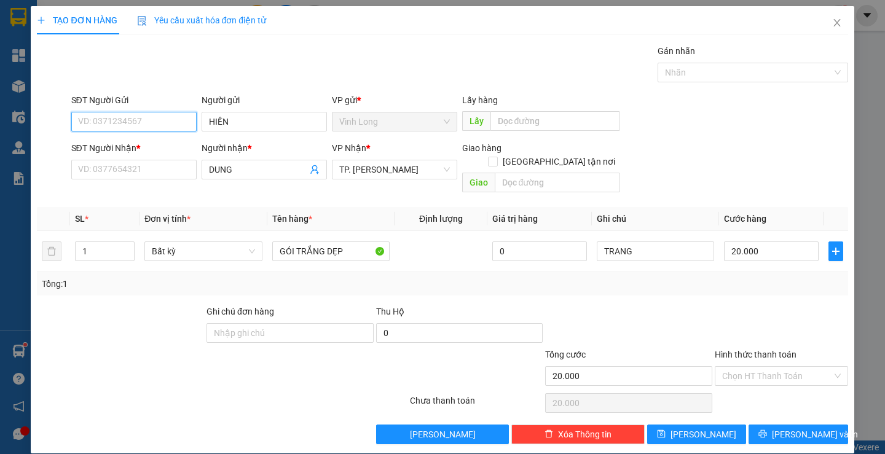
click at [151, 124] on input "SĐT Người Gửi" at bounding box center [133, 122] width 125 height 20
type input "0972788713"
click at [361, 49] on div "Gói vận chuyển * Tiêu chuẩn Gán nhãn Nhãn" at bounding box center [460, 65] width 782 height 43
click at [180, 167] on input "SĐT Người Nhận *" at bounding box center [133, 170] width 125 height 20
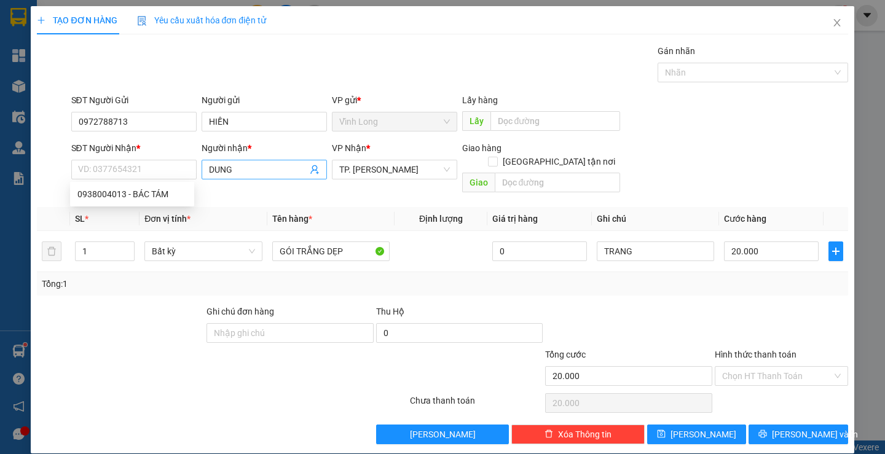
click at [245, 169] on input "DUNG" at bounding box center [258, 170] width 98 height 14
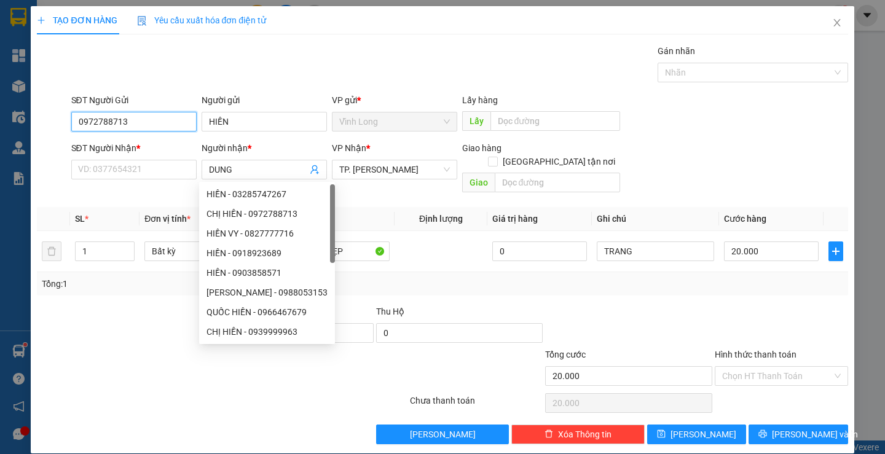
drag, startPoint x: 137, startPoint y: 119, endPoint x: 38, endPoint y: 143, distance: 102.0
click at [38, 143] on form "SĐT Người Gửi 0972788713 0972788713 Người gửi HIỀN VP gửi * Vĩnh Long Lấy hàng…" at bounding box center [442, 145] width 811 height 105
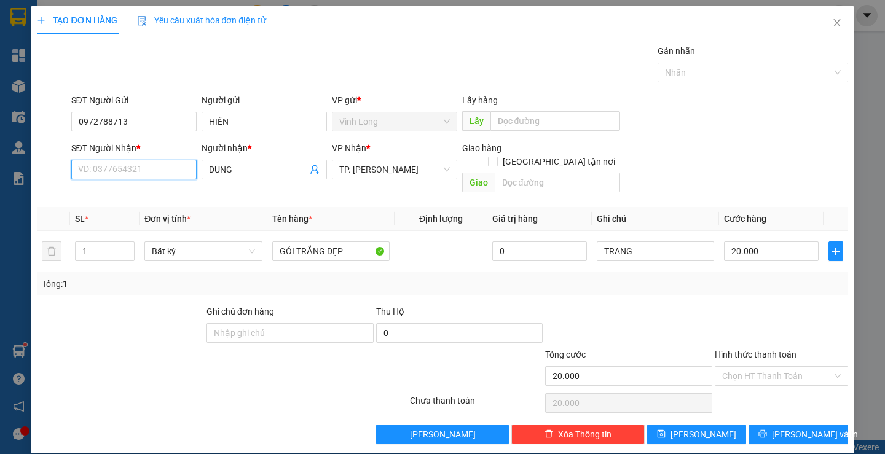
click at [146, 167] on input "SĐT Người Nhận *" at bounding box center [133, 170] width 125 height 20
type input "000000000000"
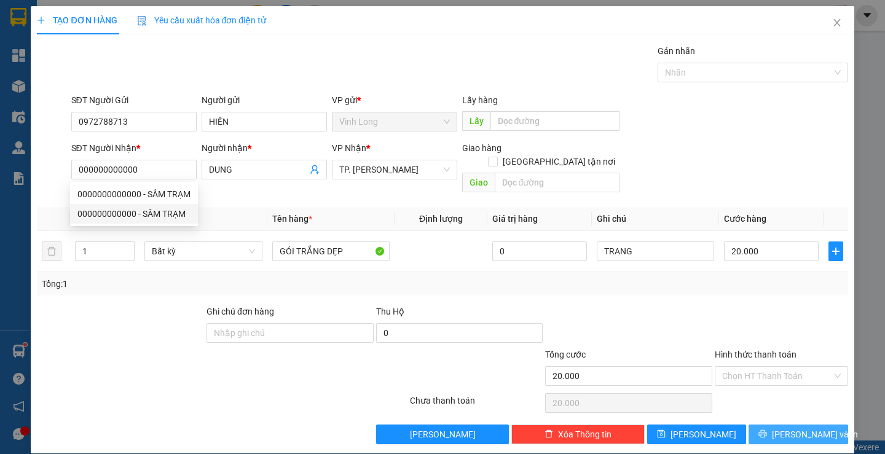
click at [796, 428] on span "Lưu và In" at bounding box center [815, 435] width 86 height 14
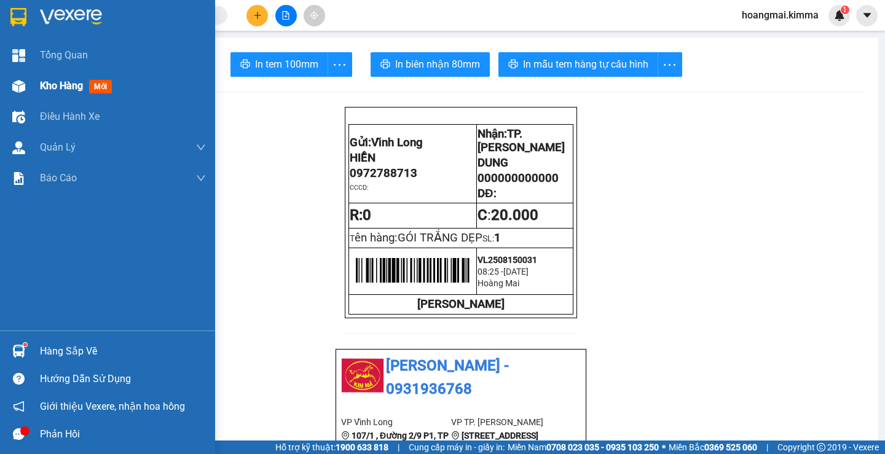
click at [63, 82] on span "Kho hàng" at bounding box center [61, 86] width 43 height 12
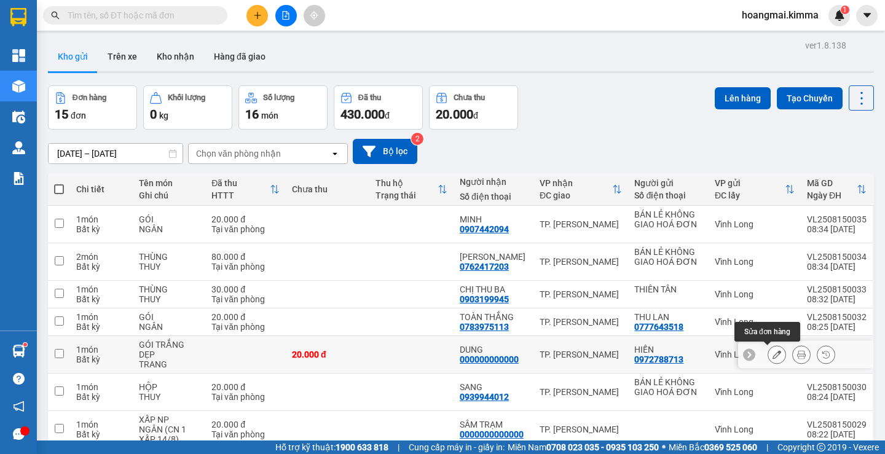
click at [773, 351] on icon at bounding box center [777, 354] width 9 height 9
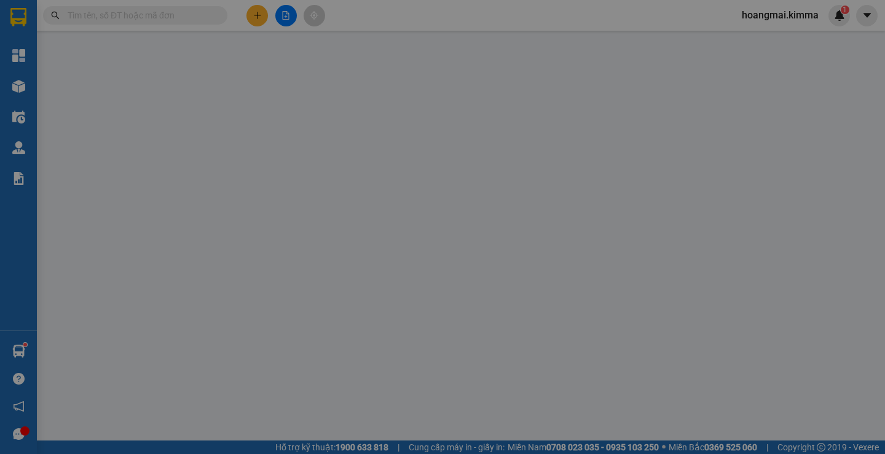
type input "0972788713"
type input "HIỀN"
type input "000000000000"
type input "DUNG"
type input "20.000"
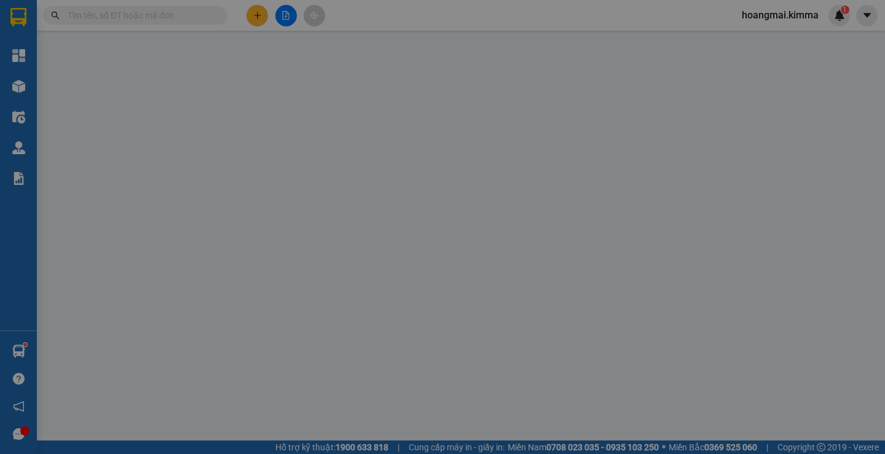
type input "20.000"
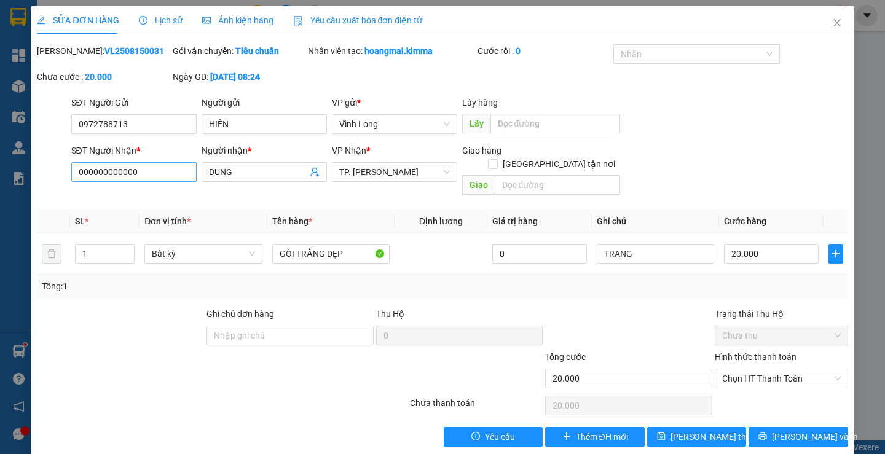
drag, startPoint x: 247, startPoint y: 168, endPoint x: 138, endPoint y: 175, distance: 108.5
click at [141, 175] on div "SĐT Người Nhận * 000000000000 Người nhận * DUNG VP Nhận * TP. Hồ Chí Minh Giao …" at bounding box center [460, 172] width 782 height 57
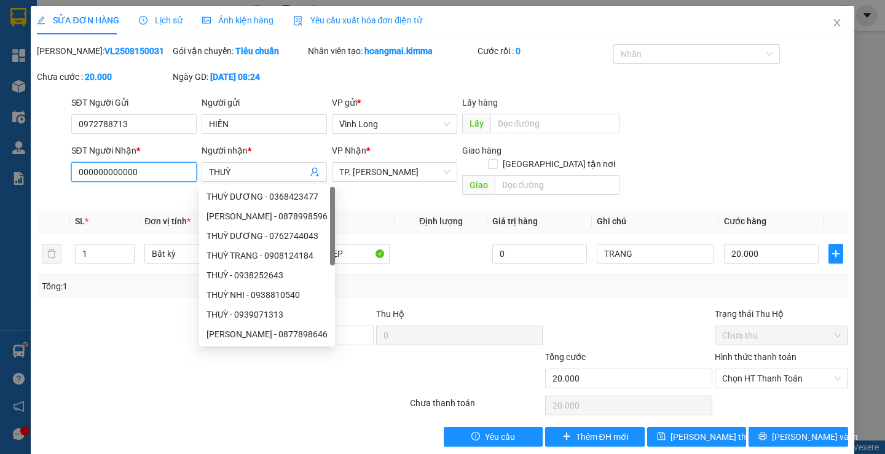
drag, startPoint x: 144, startPoint y: 174, endPoint x: 37, endPoint y: 178, distance: 107.1
click at [37, 178] on div "SĐT Người Nhận * 000000000000 000000000000 Người nhận * THUỲ VP Nhận * TP. Hồ C…" at bounding box center [443, 172] width 814 height 57
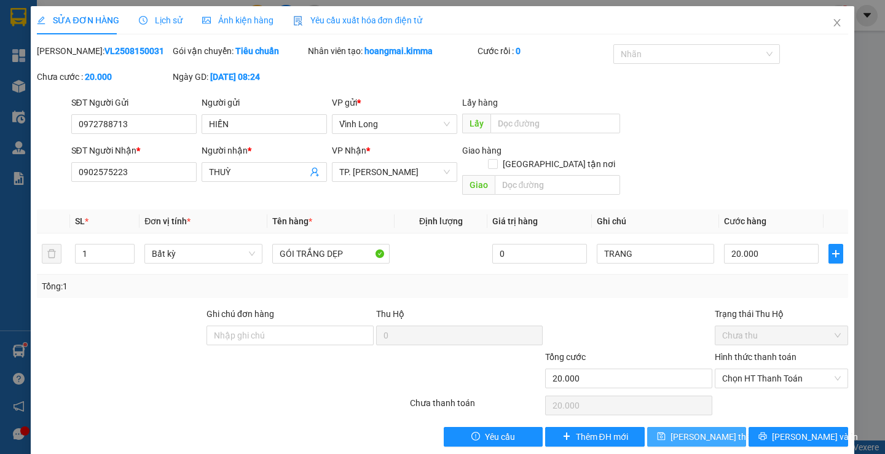
click at [683, 430] on span "Lưu thay đổi" at bounding box center [720, 437] width 98 height 14
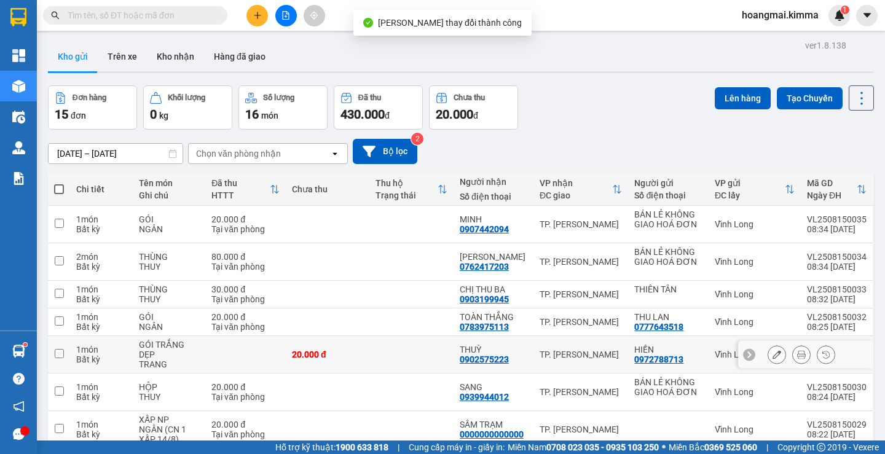
click at [769, 350] on button at bounding box center [777, 355] width 17 height 22
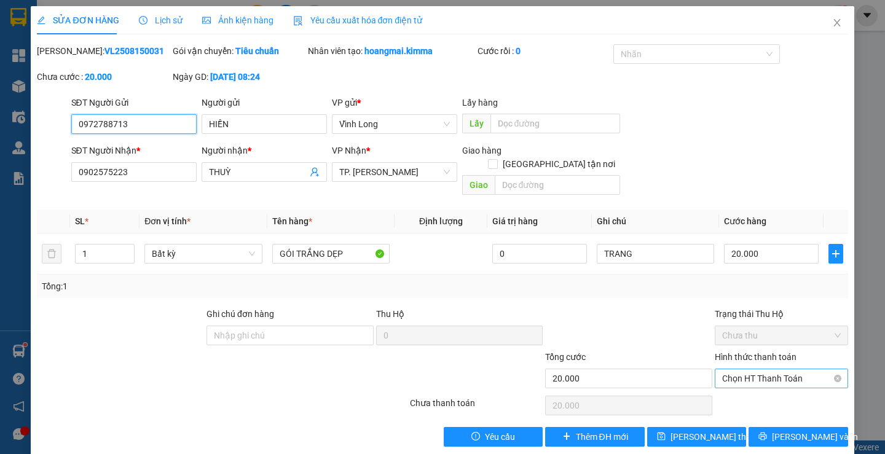
click at [756, 370] on span "Chọn HT Thanh Toán" at bounding box center [782, 379] width 119 height 18
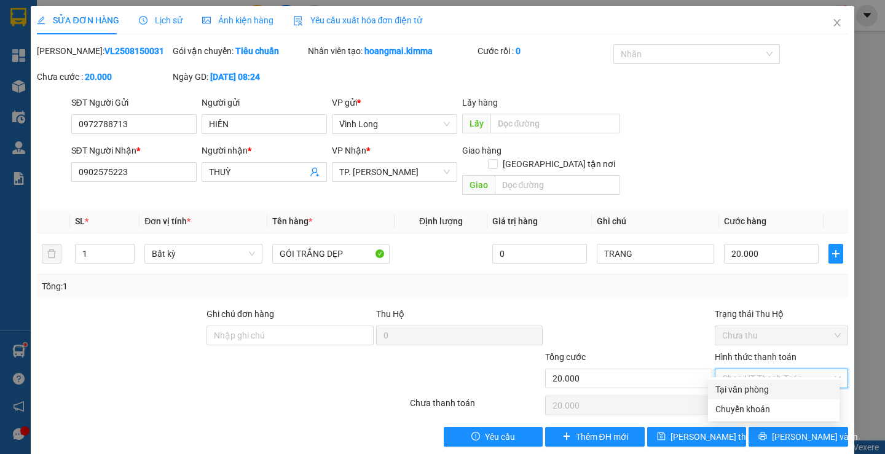
click at [748, 386] on div "Tại văn phòng" at bounding box center [774, 390] width 117 height 14
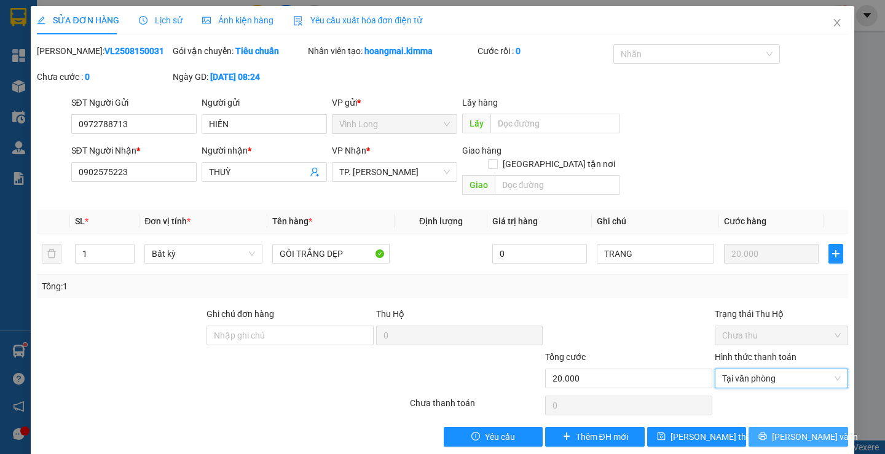
click at [774, 427] on button "Lưu và In" at bounding box center [798, 437] width 99 height 20
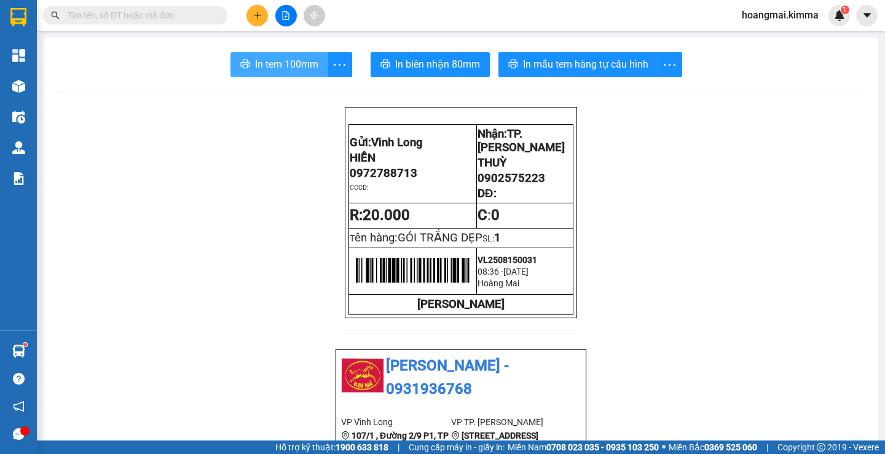
click at [278, 73] on button "In tem 100mm" at bounding box center [280, 64] width 98 height 25
click at [255, 15] on icon "plus" at bounding box center [257, 15] width 9 height 9
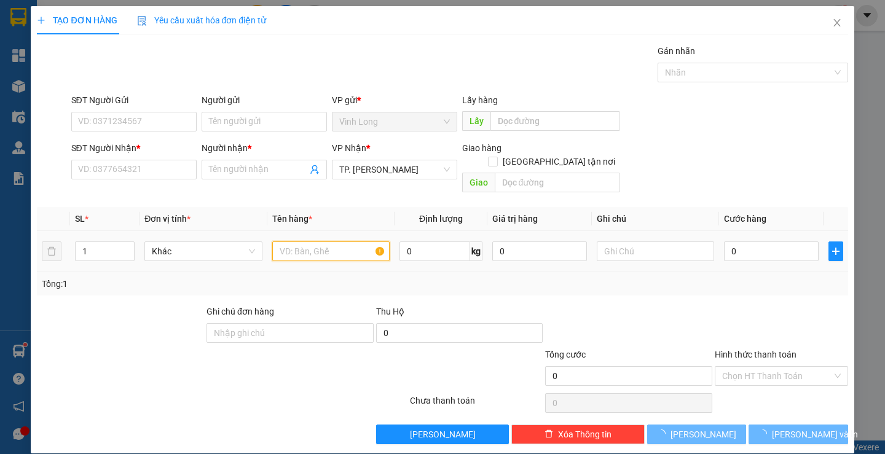
click at [296, 242] on input "text" at bounding box center [330, 252] width 117 height 20
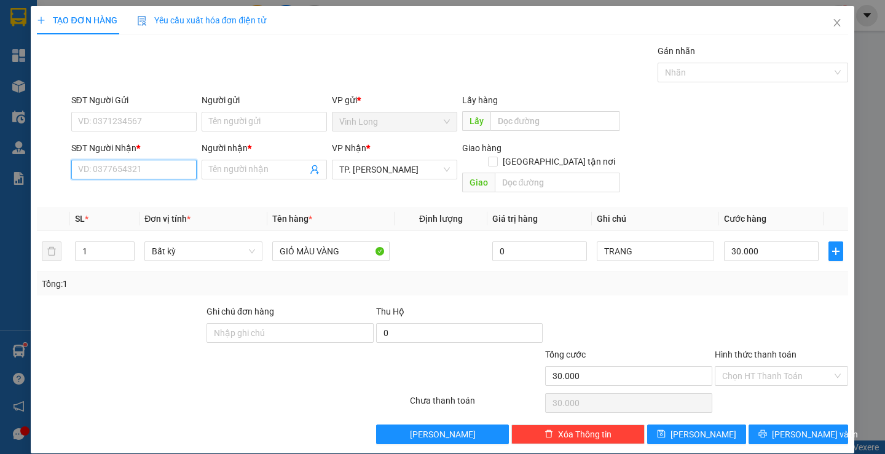
click at [153, 164] on input "SĐT Người Nhận *" at bounding box center [133, 170] width 125 height 20
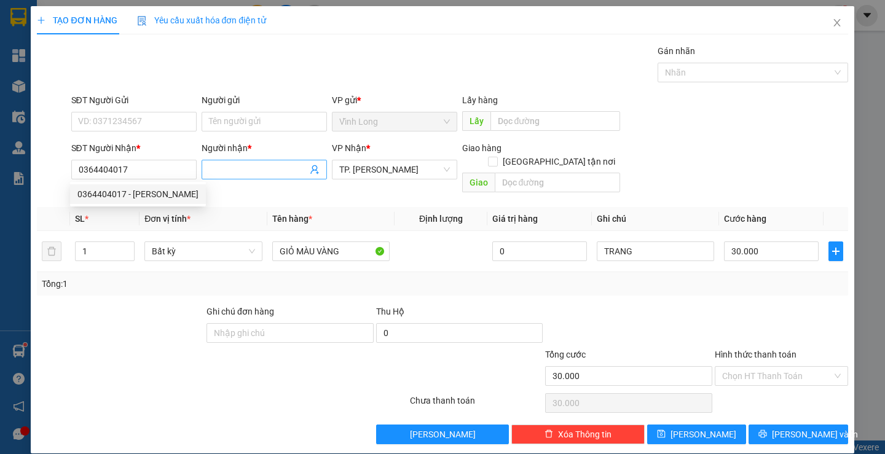
click at [218, 168] on input "Người nhận *" at bounding box center [258, 170] width 98 height 14
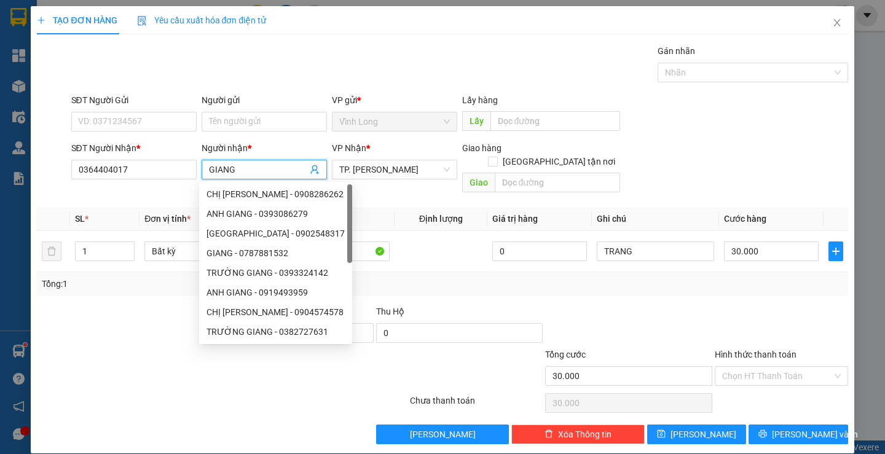
drag, startPoint x: 760, startPoint y: 360, endPoint x: 765, endPoint y: 373, distance: 14.4
click at [762, 367] on input "Hình thức thanh toán" at bounding box center [778, 376] width 110 height 18
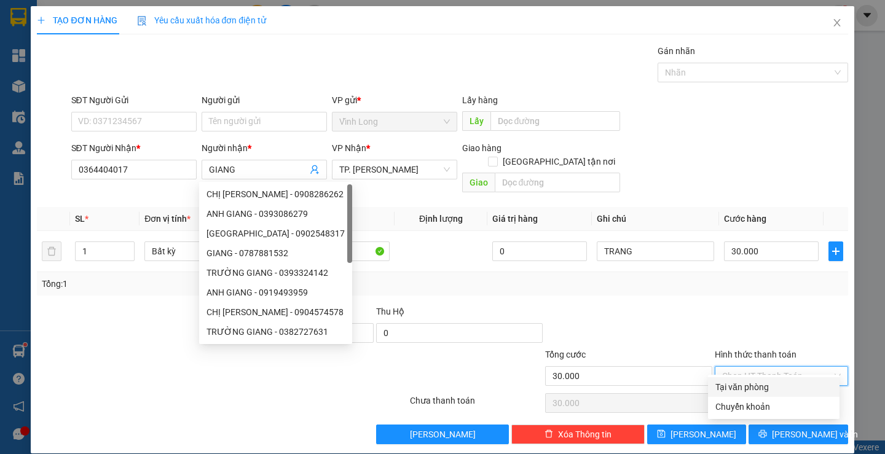
click at [762, 382] on div "Tại văn phòng" at bounding box center [774, 388] width 117 height 14
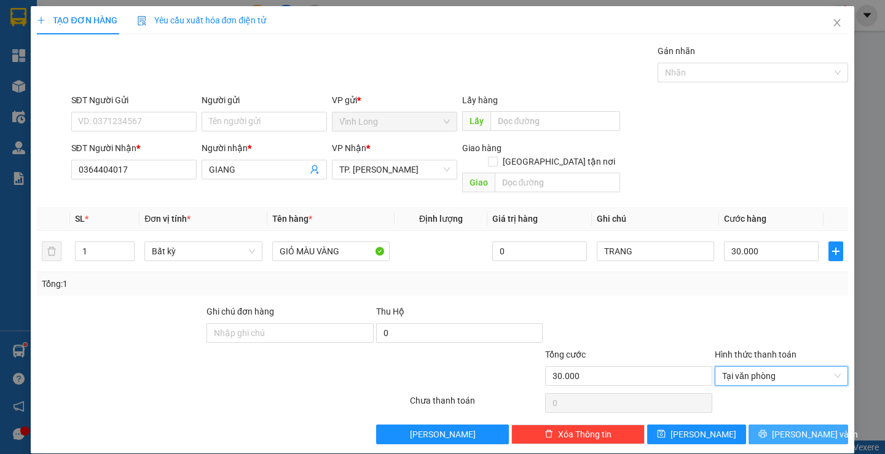
click at [770, 425] on button "Lưu và In" at bounding box center [798, 435] width 99 height 20
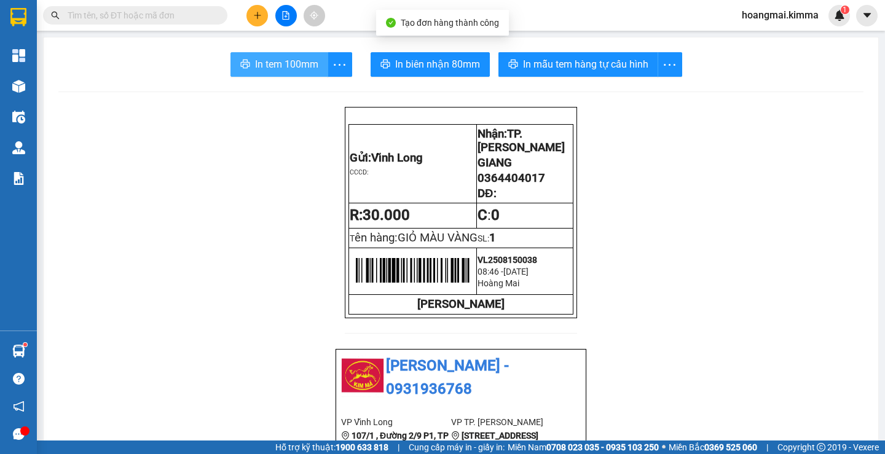
click at [279, 61] on span "In tem 100mm" at bounding box center [286, 64] width 63 height 15
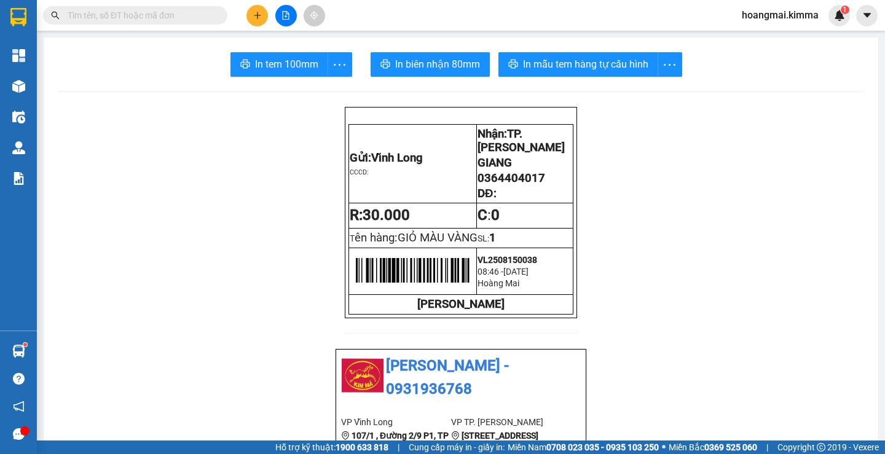
click at [140, 20] on input "text" at bounding box center [140, 16] width 145 height 14
